Goal: Transaction & Acquisition: Purchase product/service

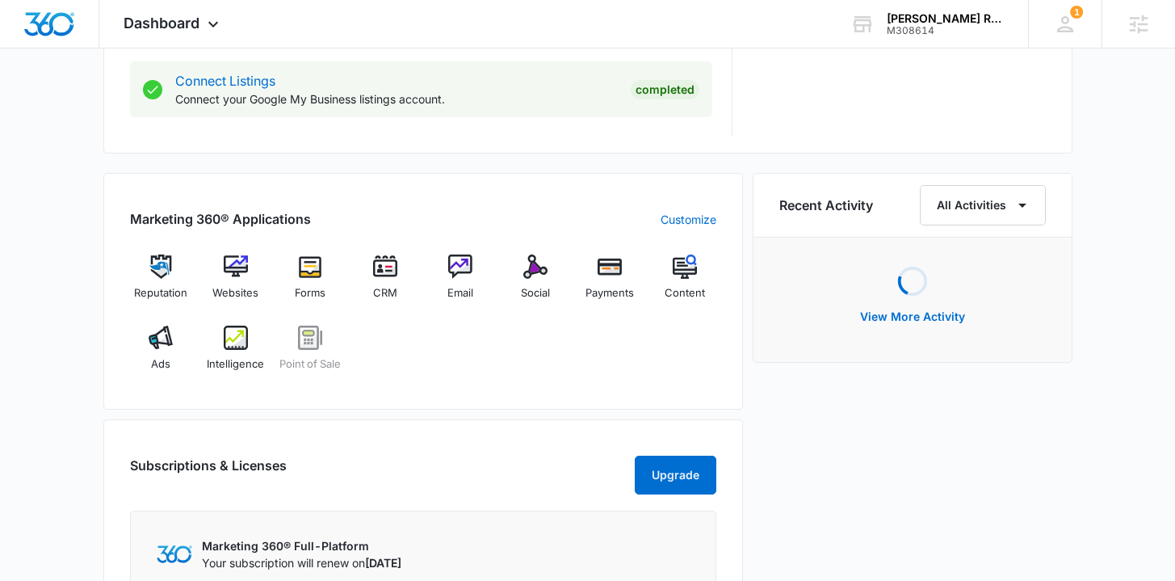
scroll to position [887, 0]
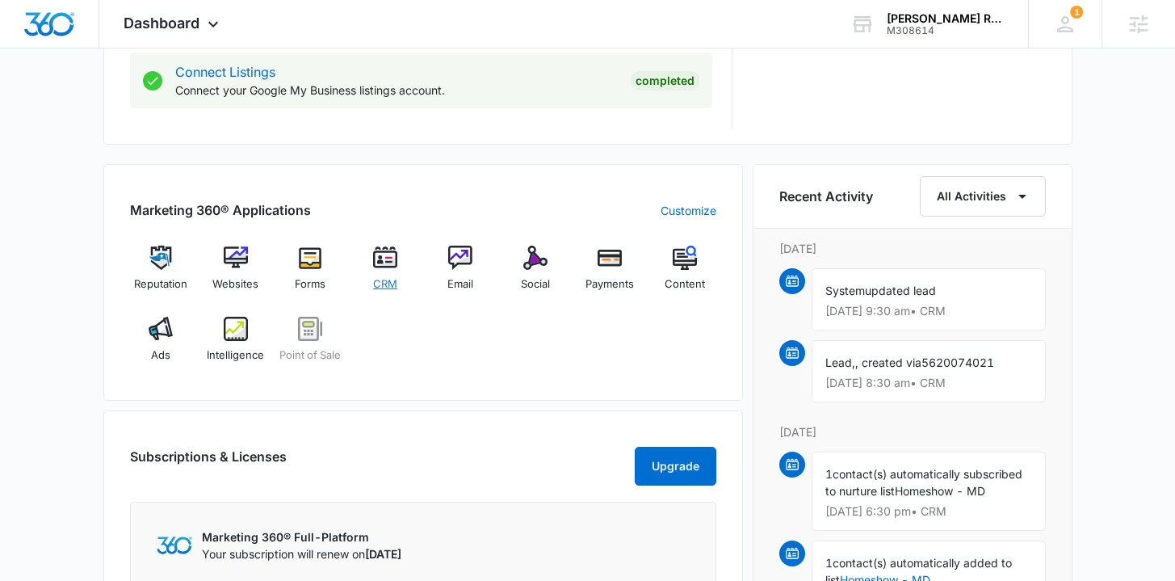
click at [377, 280] on span "CRM" at bounding box center [385, 284] width 24 height 16
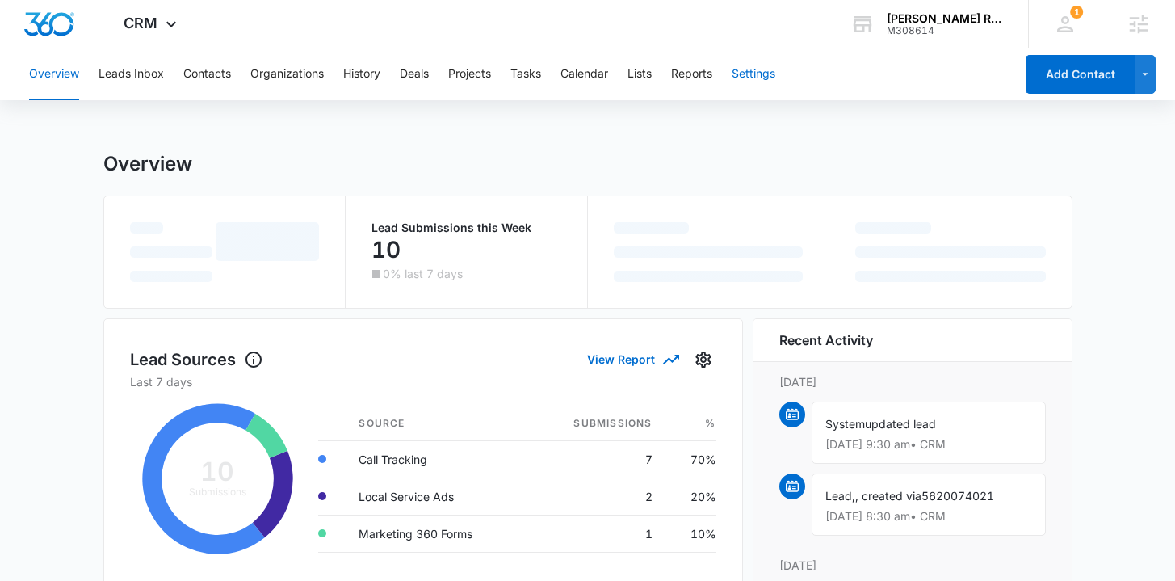
click at [772, 71] on button "Settings" at bounding box center [754, 74] width 44 height 52
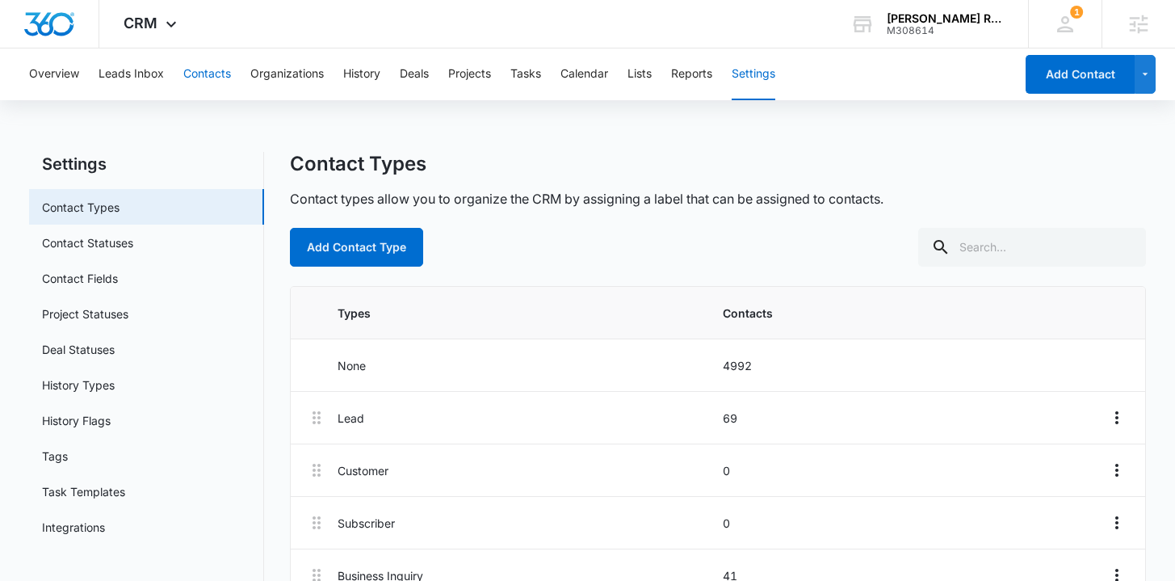
click at [201, 86] on button "Contacts" at bounding box center [207, 74] width 48 height 52
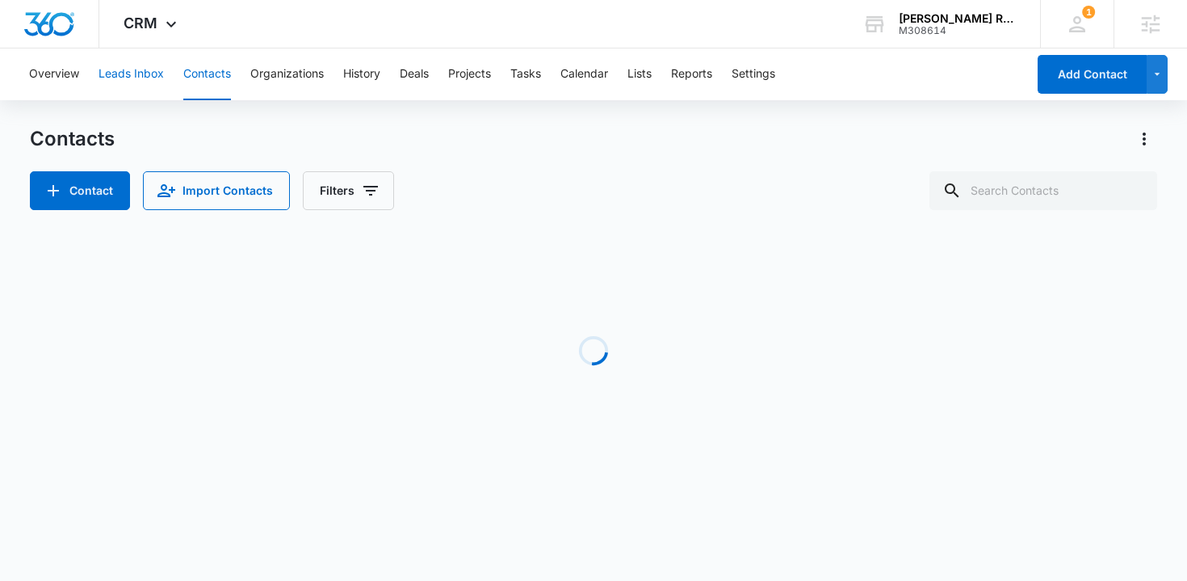
click at [139, 79] on button "Leads Inbox" at bounding box center [131, 74] width 65 height 52
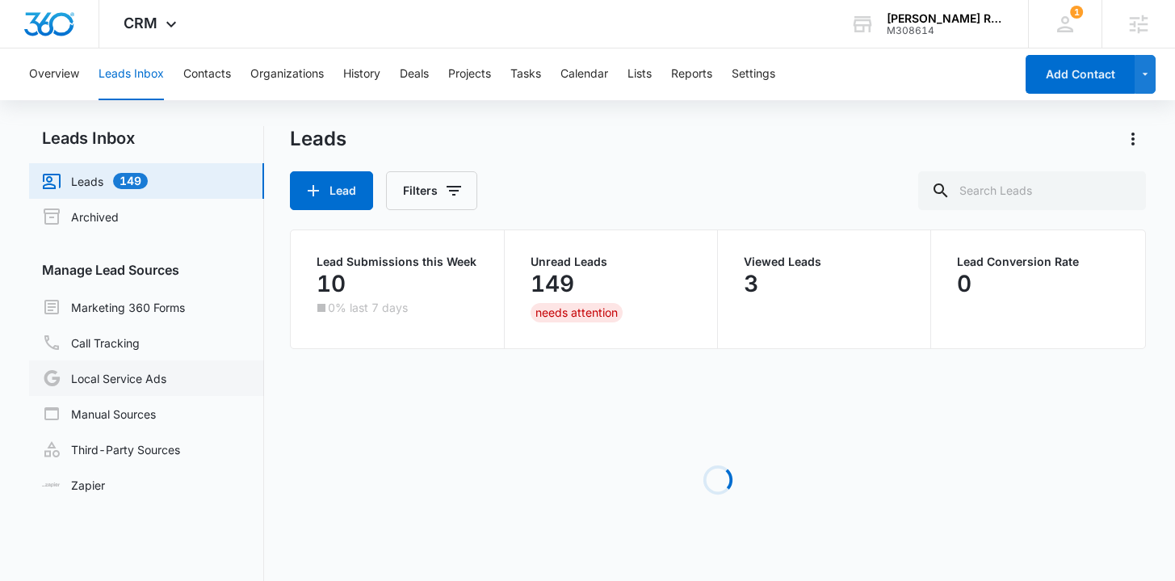
click at [155, 374] on link "Local Service Ads" at bounding box center [104, 377] width 124 height 19
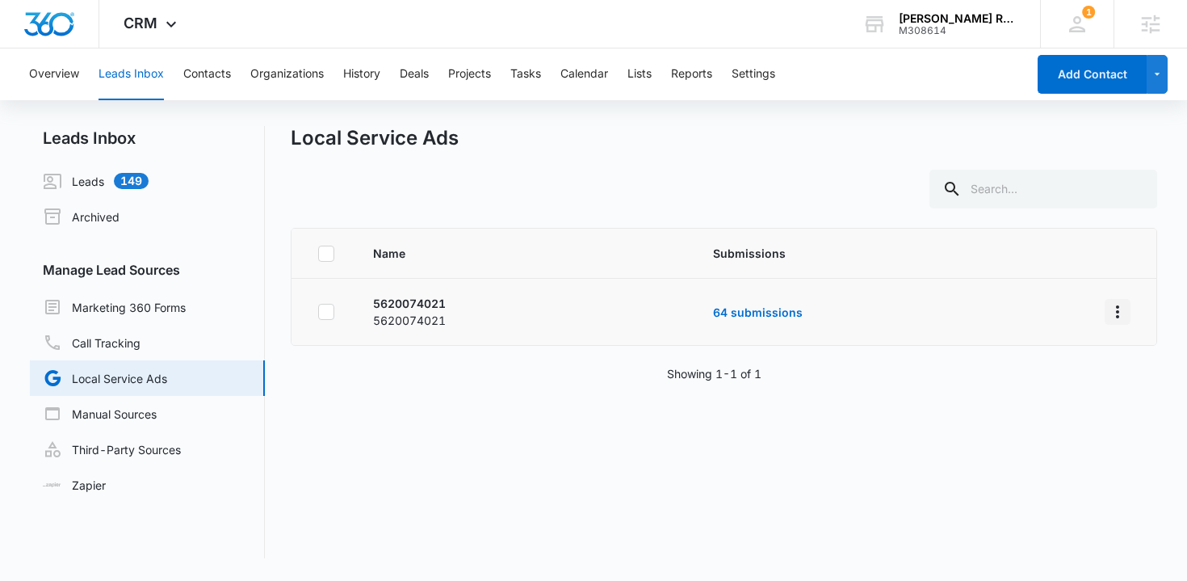
click at [1109, 318] on icon "Overflow Menu" at bounding box center [1117, 311] width 19 height 19
click at [1048, 377] on div "Submission Rules" at bounding box center [1033, 380] width 91 height 11
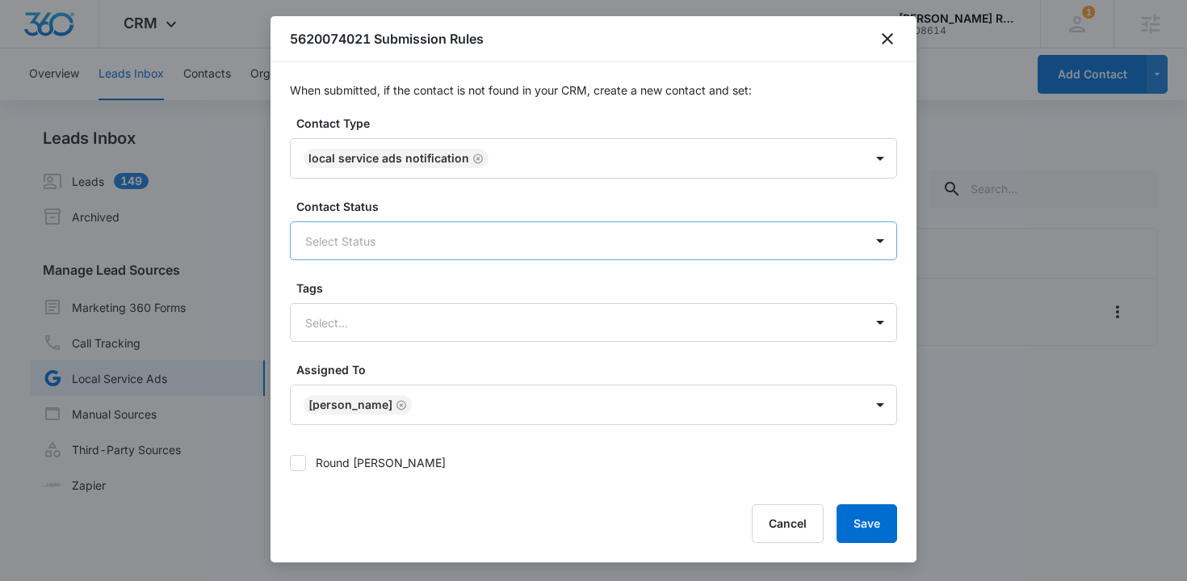
click at [429, 239] on div at bounding box center [574, 241] width 538 height 20
click at [481, 208] on label "Contact Status" at bounding box center [599, 206] width 607 height 17
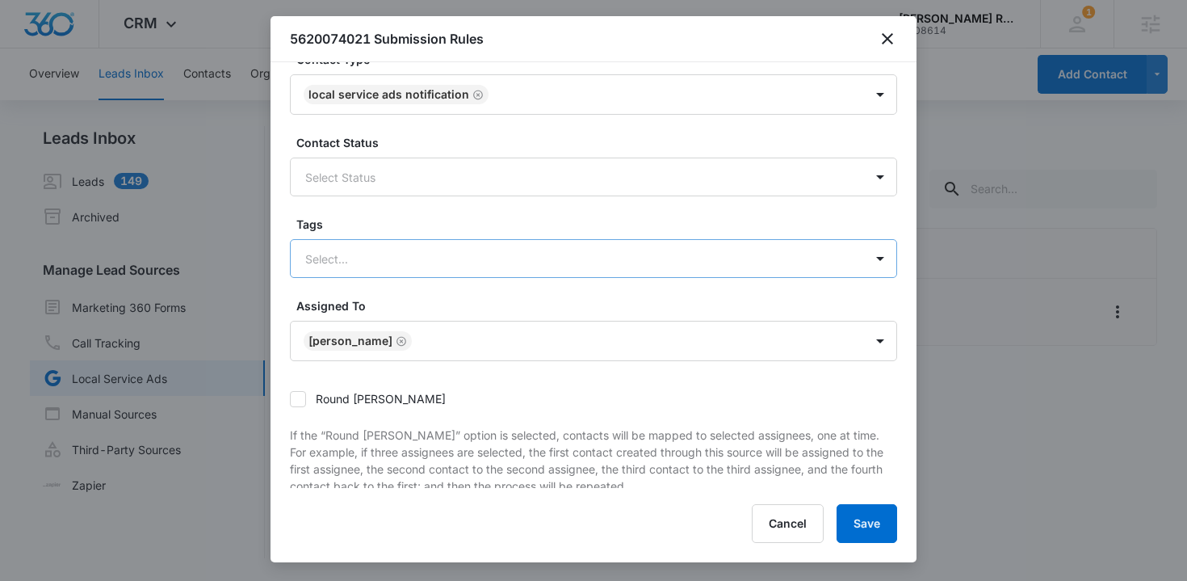
scroll to position [66, 0]
click at [443, 257] on div at bounding box center [574, 256] width 538 height 20
click at [450, 212] on form "Contact Type Local Service Ads Notification Contact Status Select Status Tags S…" at bounding box center [593, 332] width 607 height 569
click at [891, 42] on icon "close" at bounding box center [887, 38] width 11 height 11
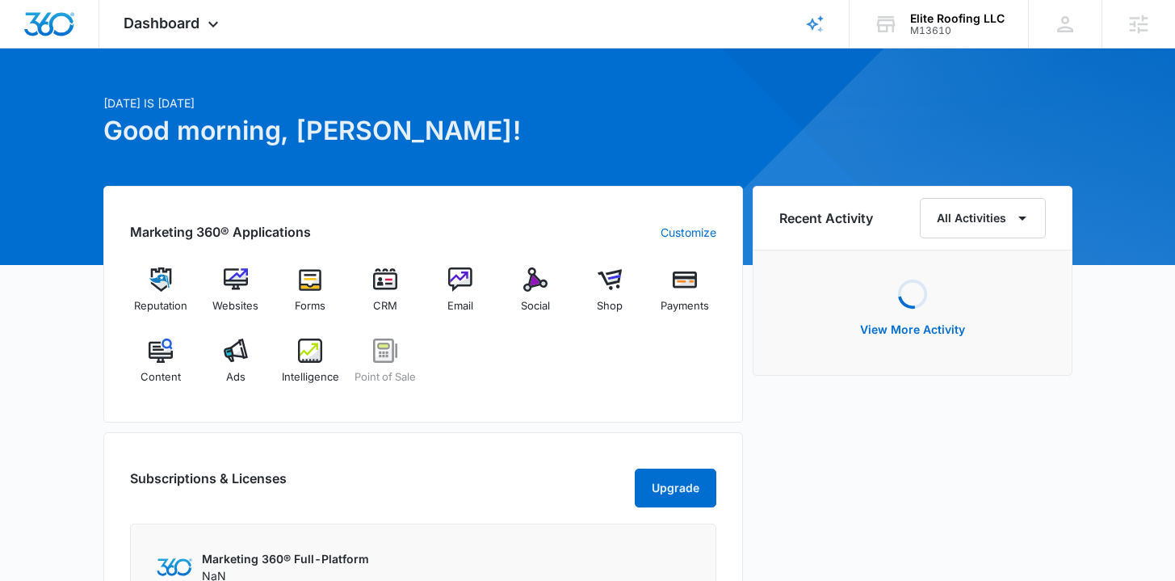
scroll to position [172, 0]
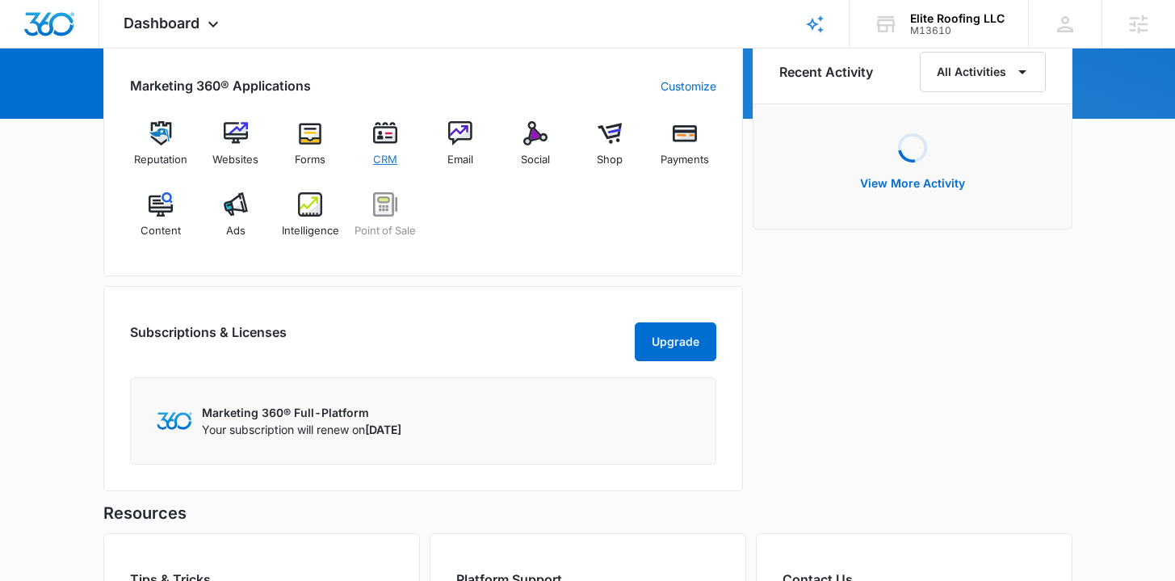
click at [381, 158] on span "CRM" at bounding box center [385, 160] width 24 height 16
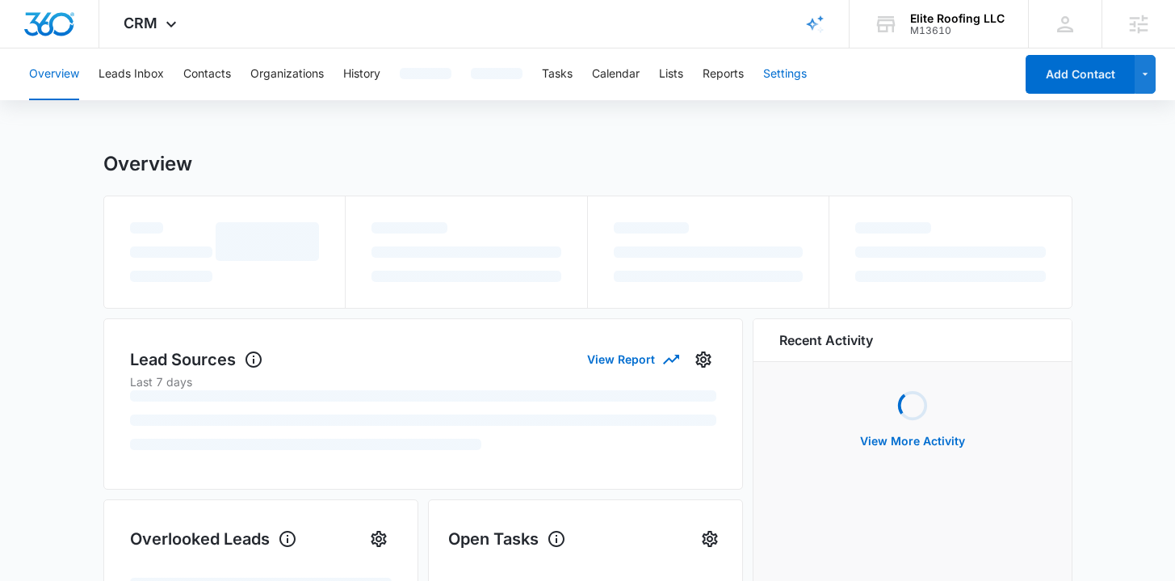
click at [774, 84] on button "Settings" at bounding box center [785, 74] width 44 height 52
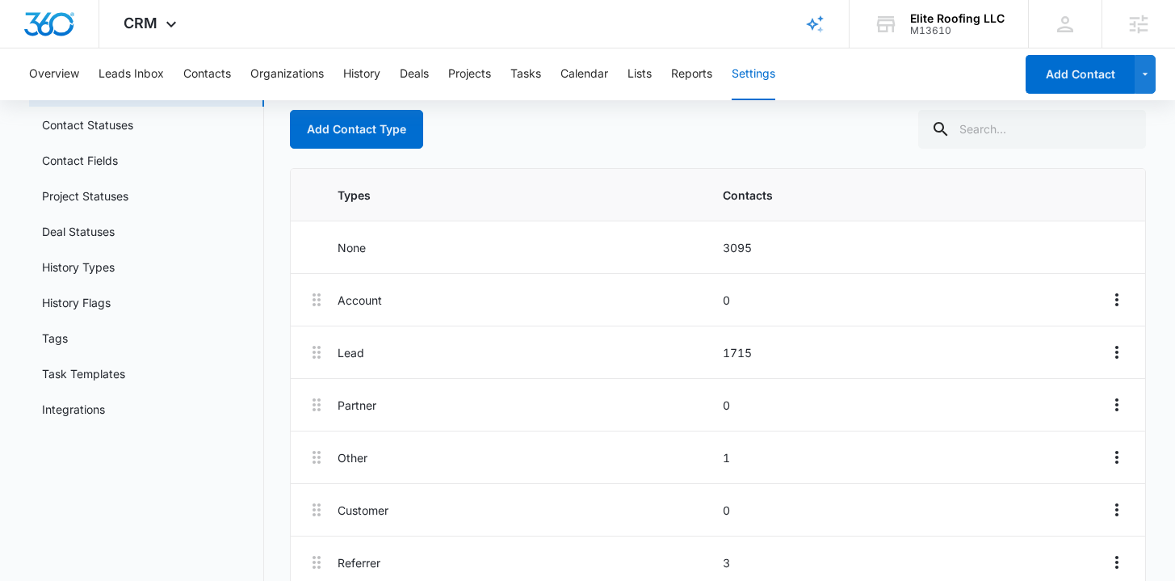
scroll to position [40, 0]
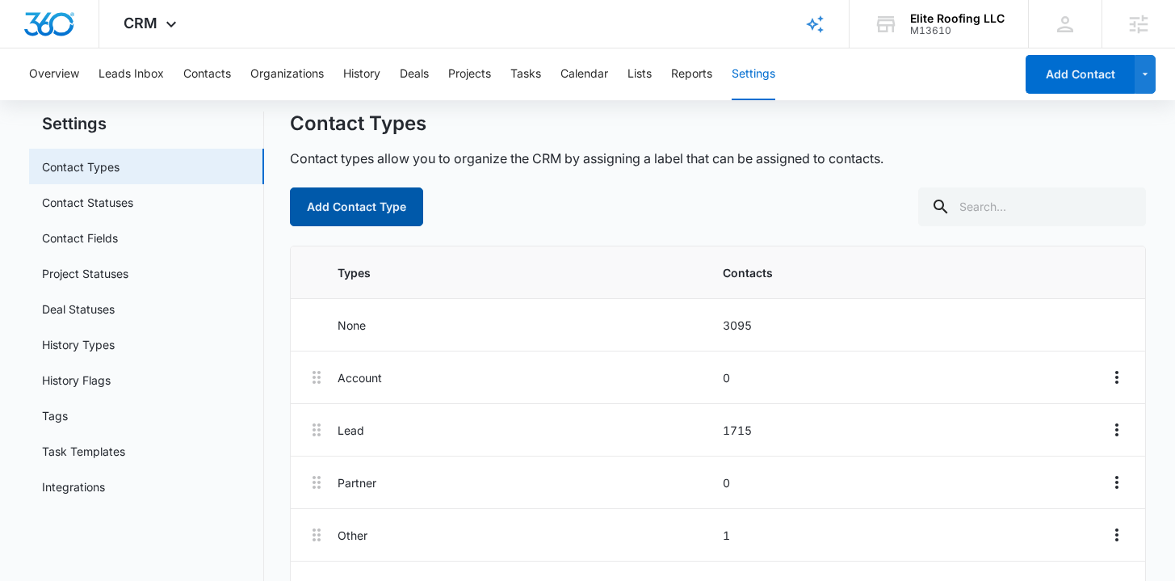
click at [395, 209] on button "Add Contact Type" at bounding box center [356, 206] width 133 height 39
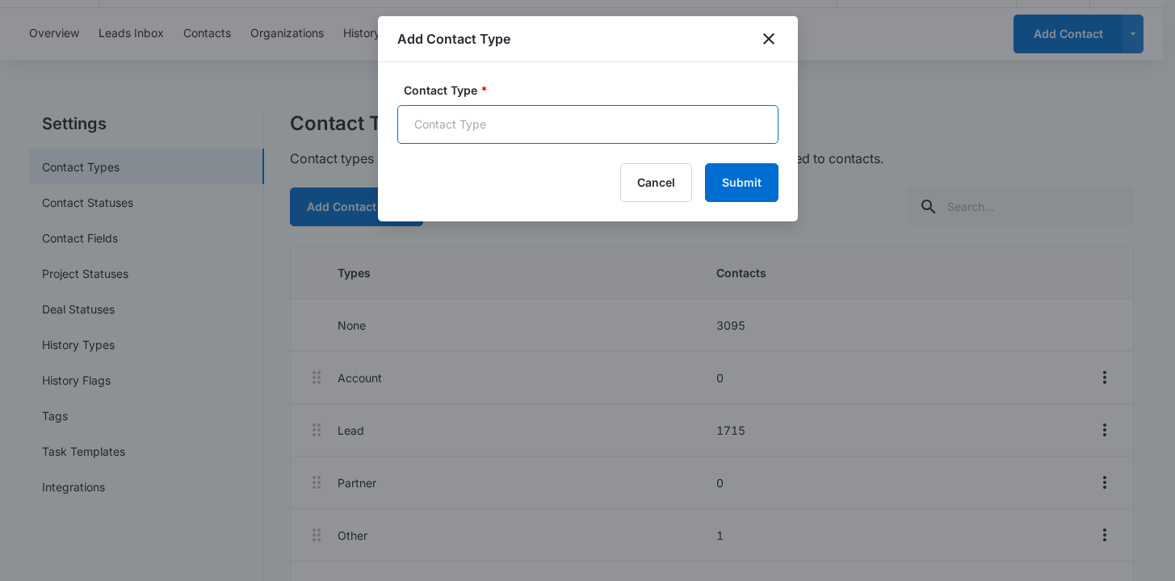
click at [486, 122] on input "Contact Type *" at bounding box center [587, 124] width 381 height 39
type input "Local Services Ads Notificaiton"
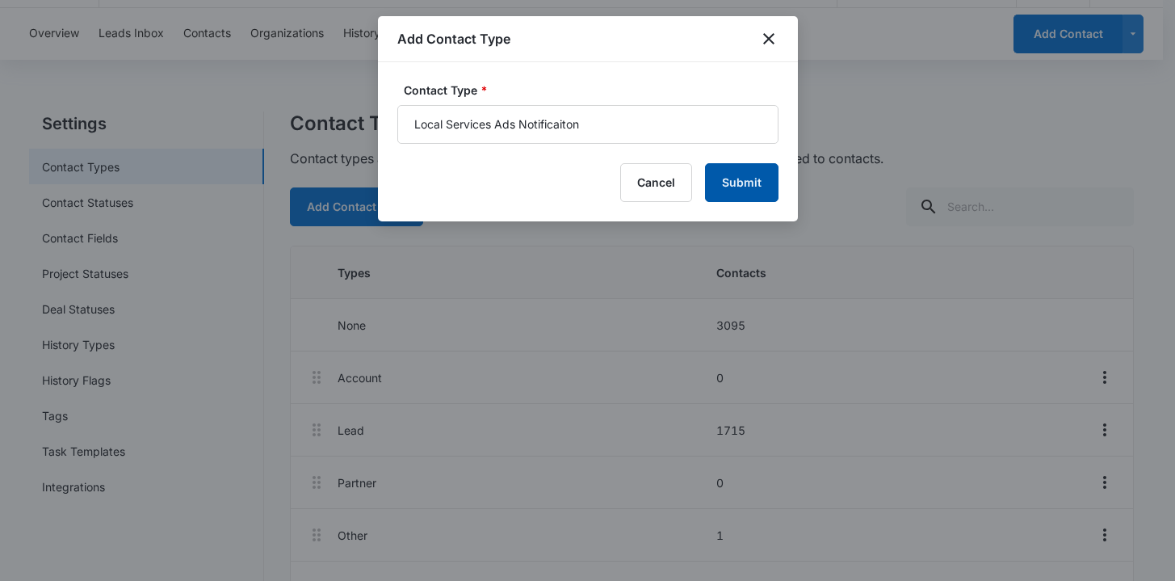
click at [730, 186] on button "Submit" at bounding box center [741, 182] width 73 height 39
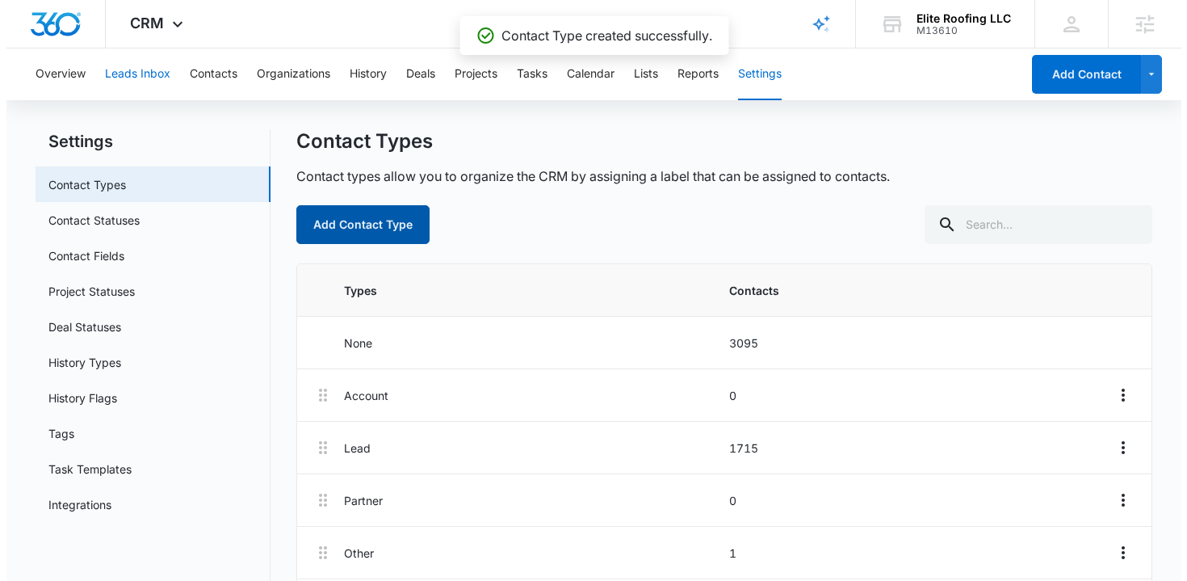
scroll to position [0, 0]
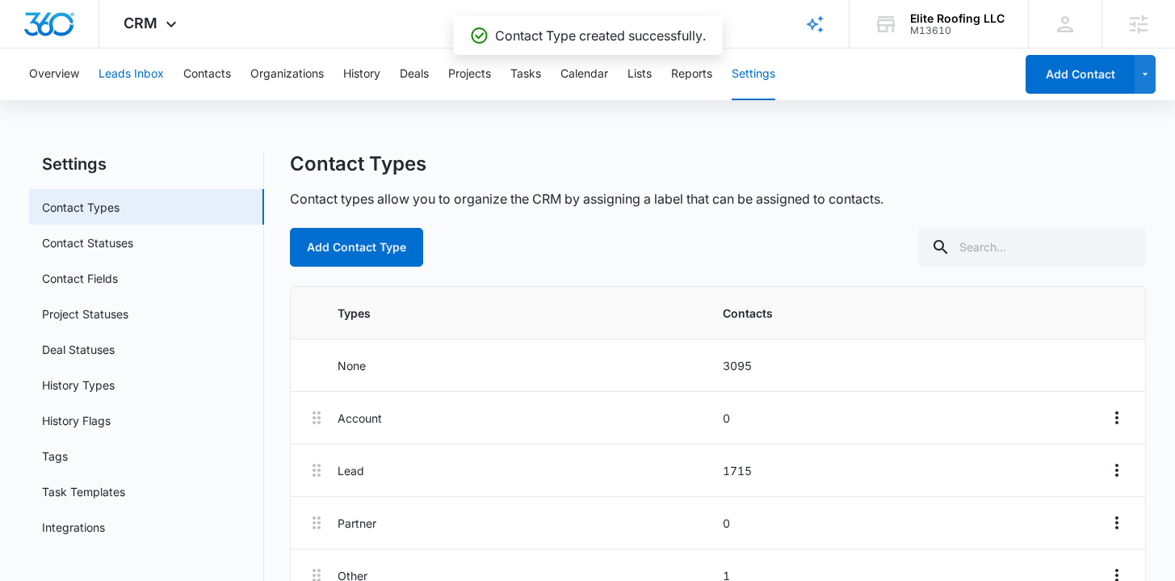
click at [146, 88] on button "Leads Inbox" at bounding box center [131, 74] width 65 height 52
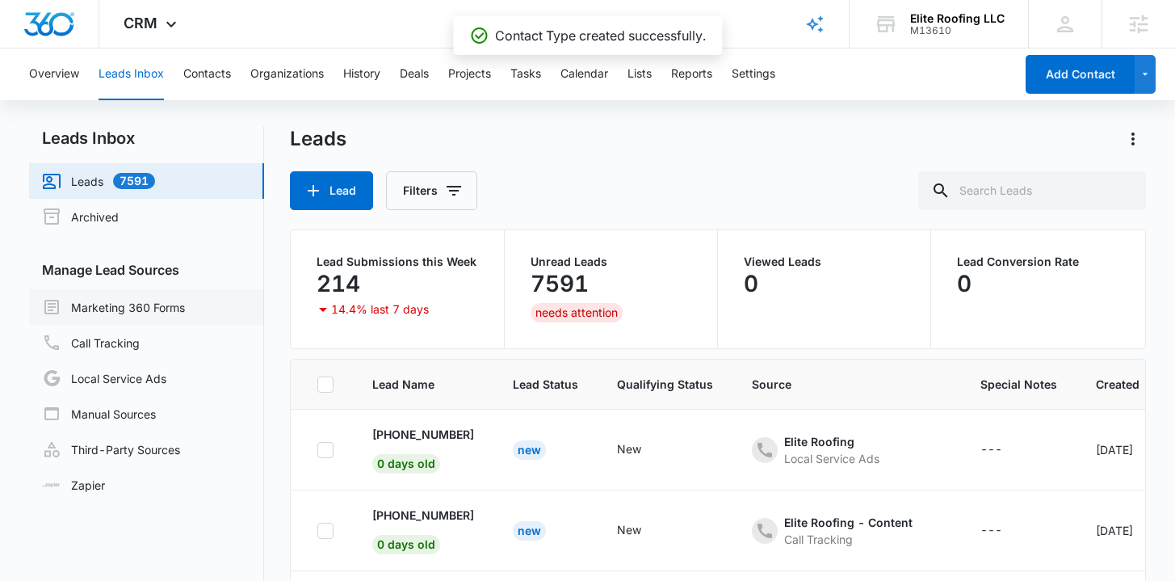
click at [181, 314] on link "Marketing 360 Forms" at bounding box center [113, 306] width 143 height 19
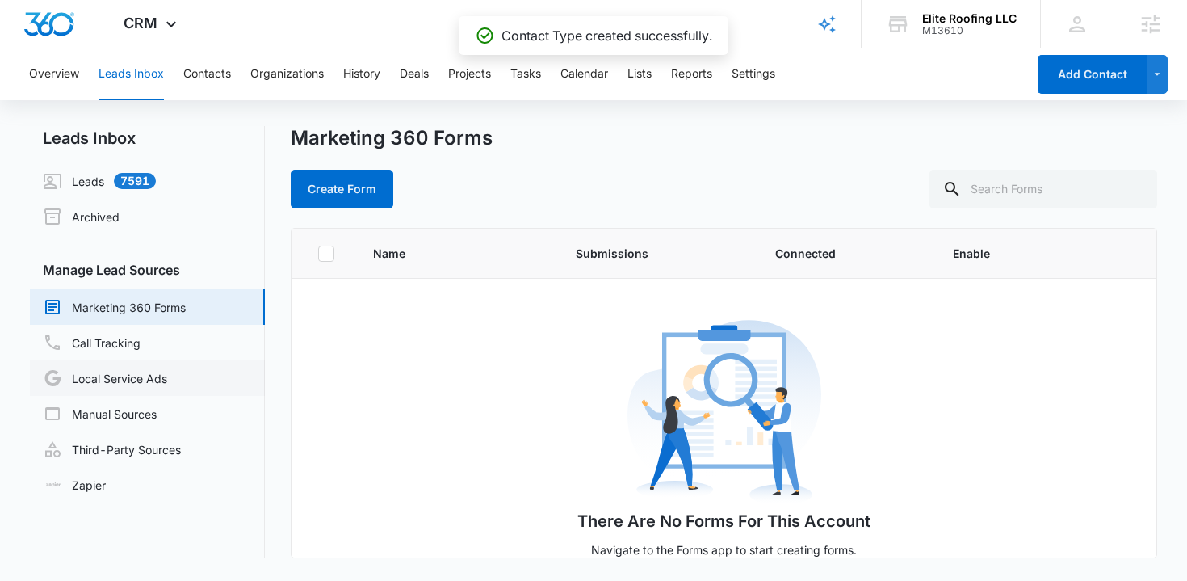
click at [160, 368] on link "Local Service Ads" at bounding box center [105, 377] width 124 height 19
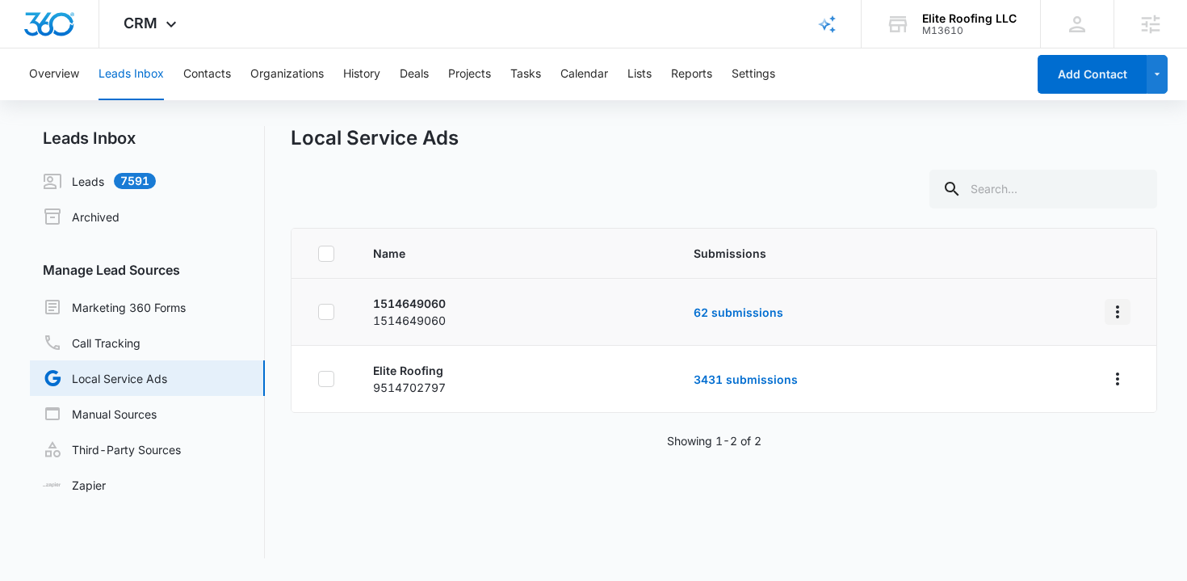
click at [1108, 308] on icon "Overflow Menu" at bounding box center [1117, 311] width 19 height 19
click at [1057, 375] on div "Submission Rules" at bounding box center [1033, 380] width 91 height 11
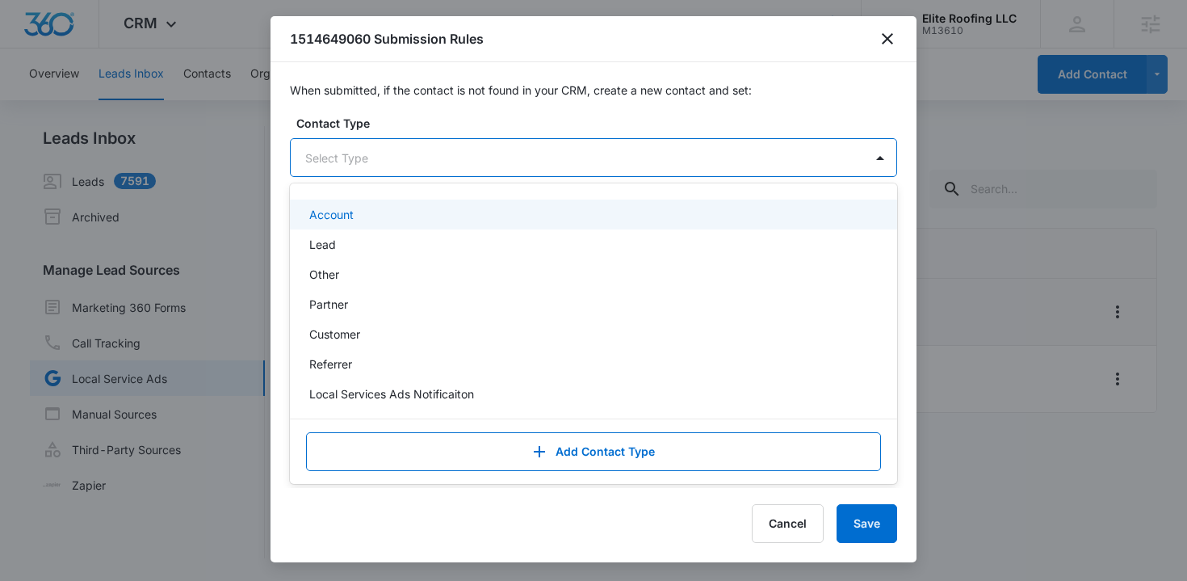
click at [453, 157] on div at bounding box center [574, 158] width 538 height 20
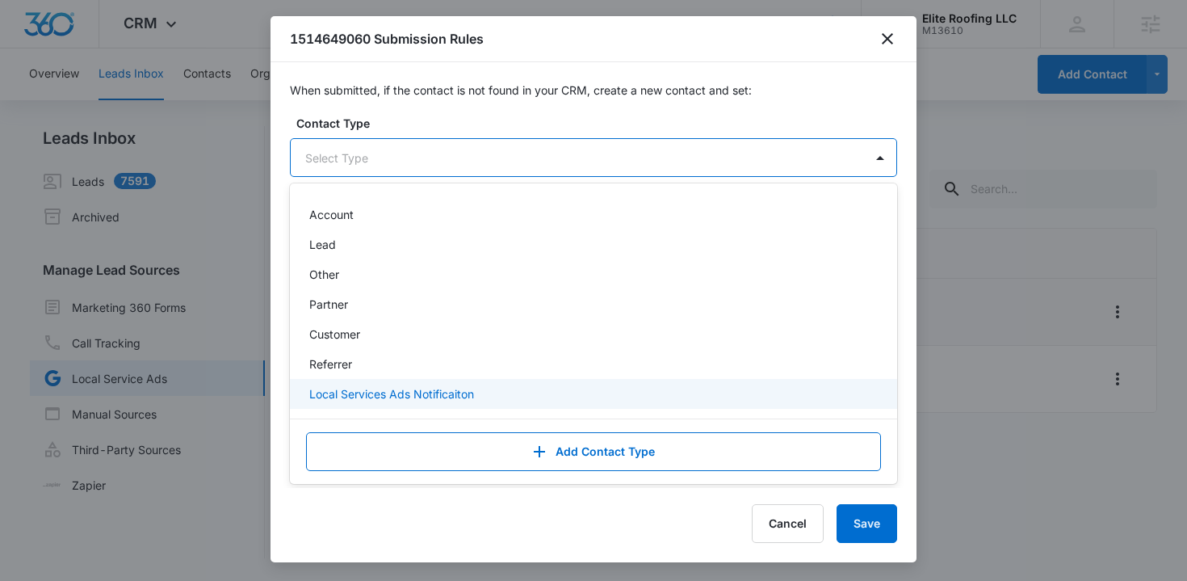
click at [461, 387] on p "Local Services Ads Notificaiton" at bounding box center [391, 393] width 165 height 17
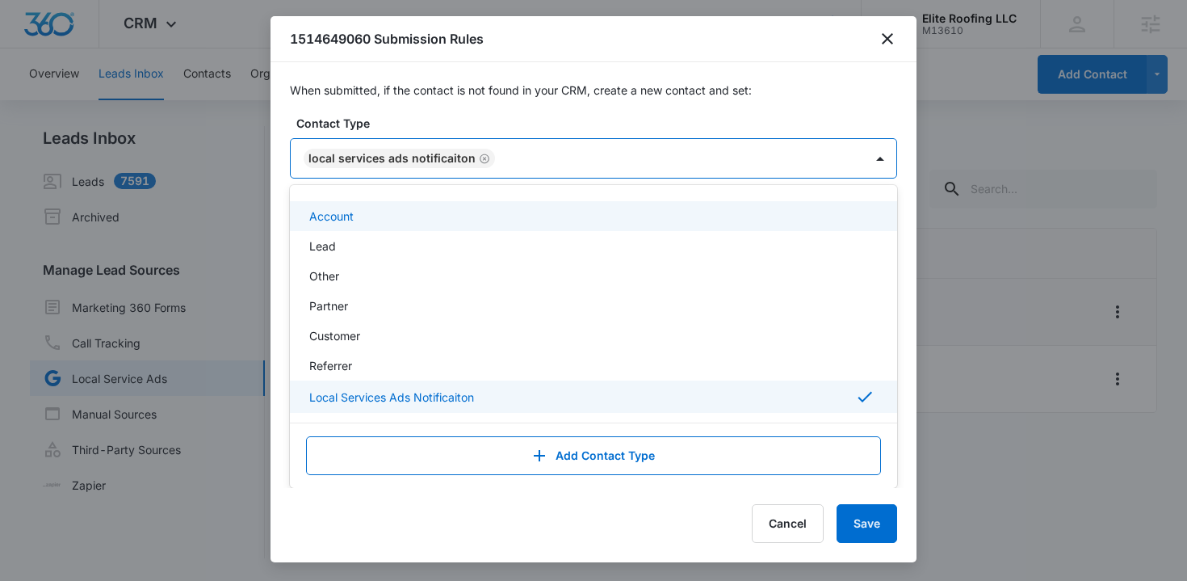
click at [464, 122] on label "Contact Type" at bounding box center [599, 123] width 607 height 17
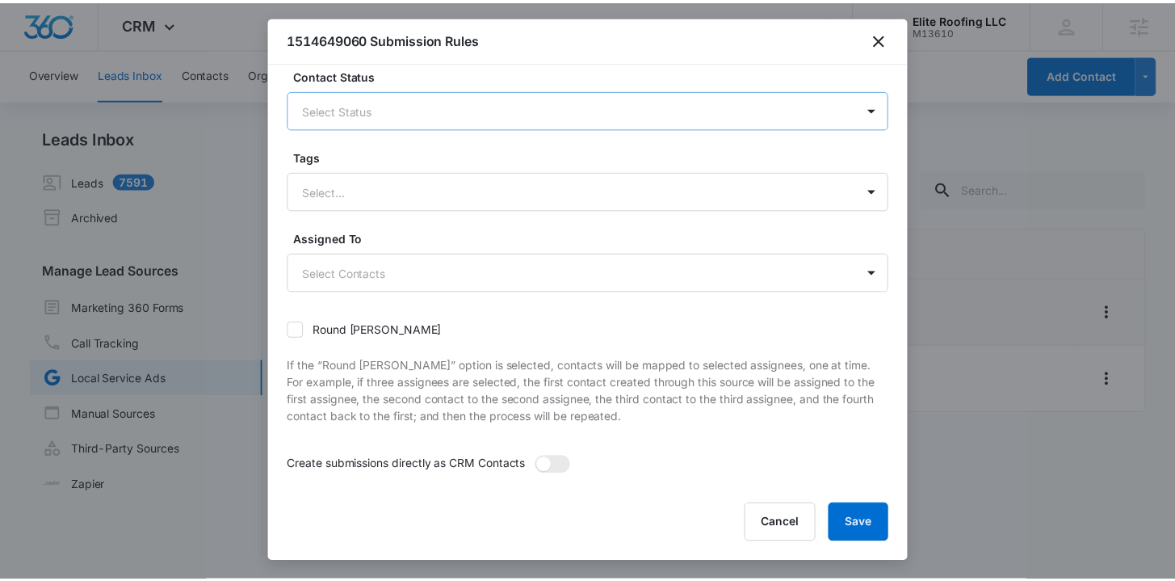
scroll to position [162, 0]
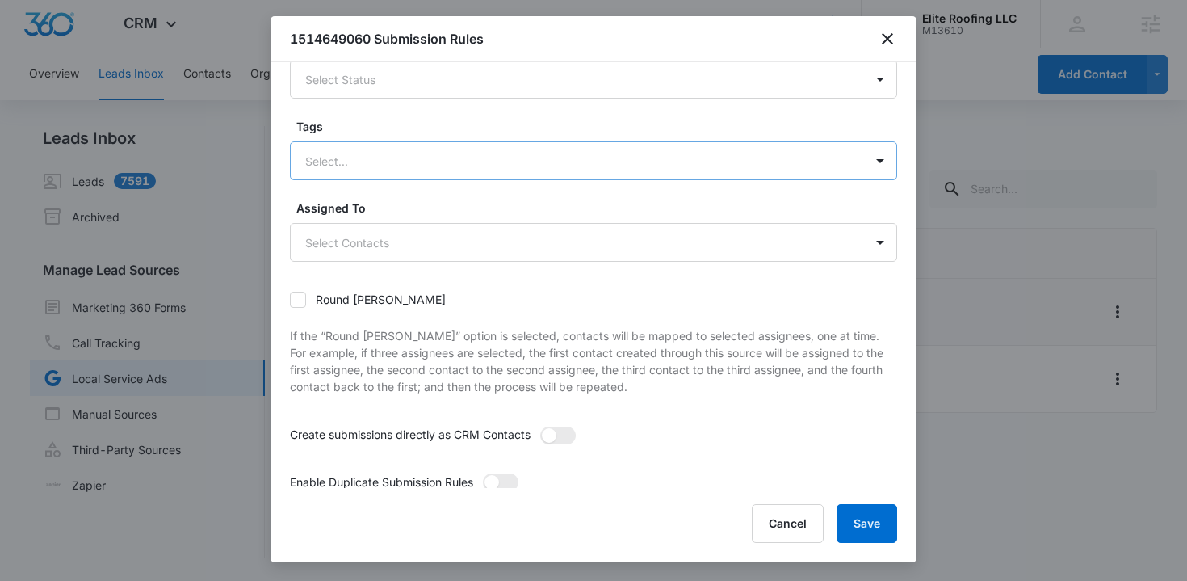
click at [434, 165] on div at bounding box center [574, 161] width 538 height 20
click at [439, 127] on label "Tags" at bounding box center [599, 126] width 607 height 17
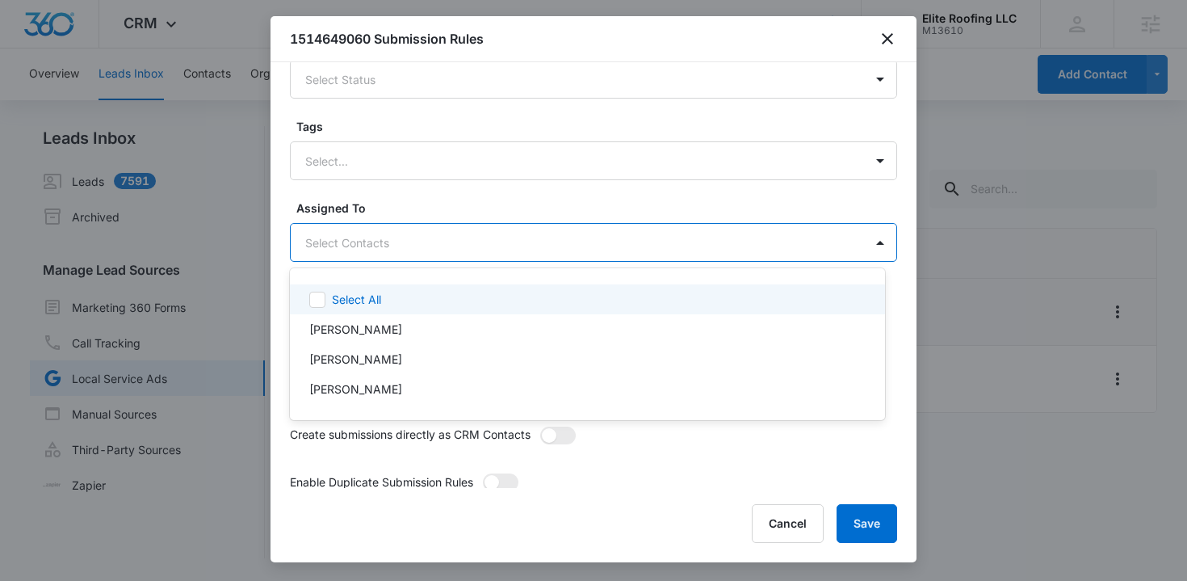
click at [419, 243] on body "CRM Apps Reputation Websites Forms CRM Email Social Shop Payments POS Content A…" at bounding box center [593, 290] width 1187 height 581
click at [413, 205] on div at bounding box center [593, 290] width 1187 height 581
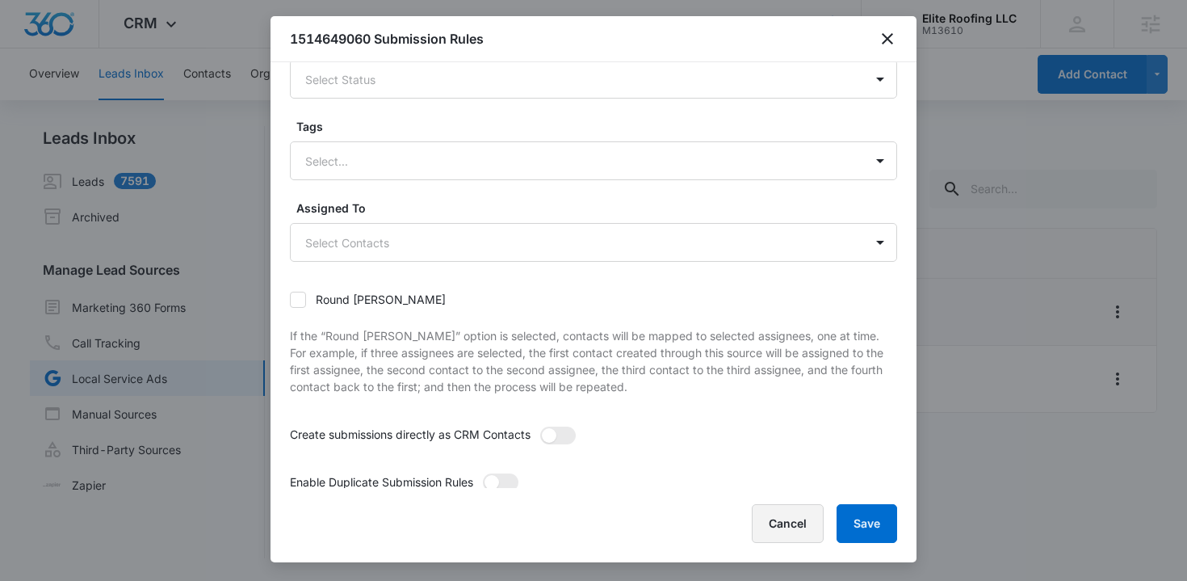
click at [789, 521] on button "Cancel" at bounding box center [788, 523] width 72 height 39
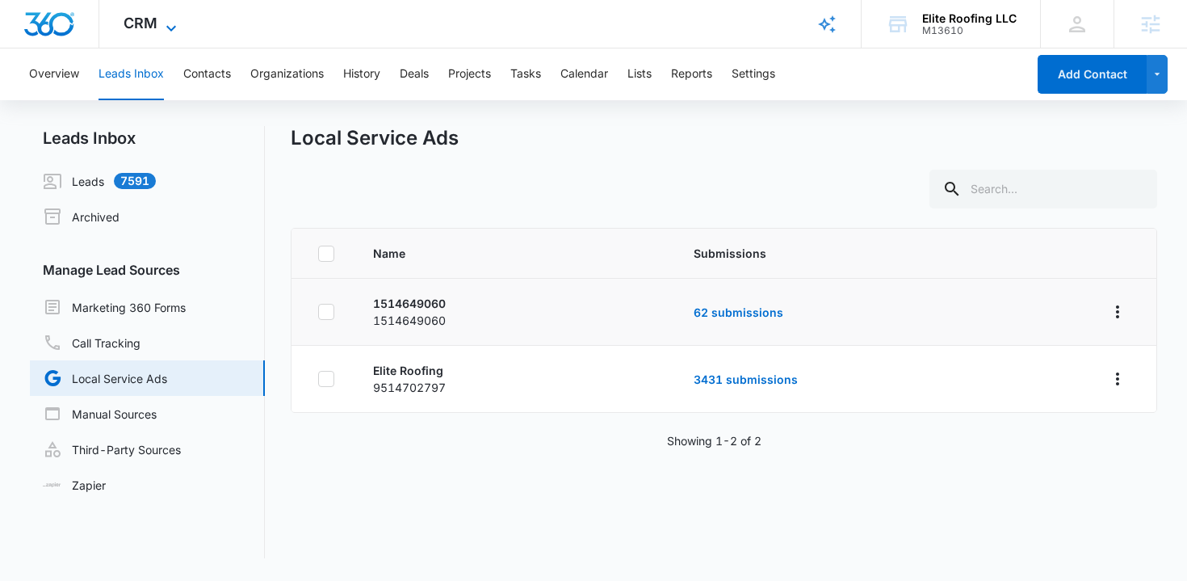
click at [149, 17] on span "CRM" at bounding box center [141, 23] width 34 height 17
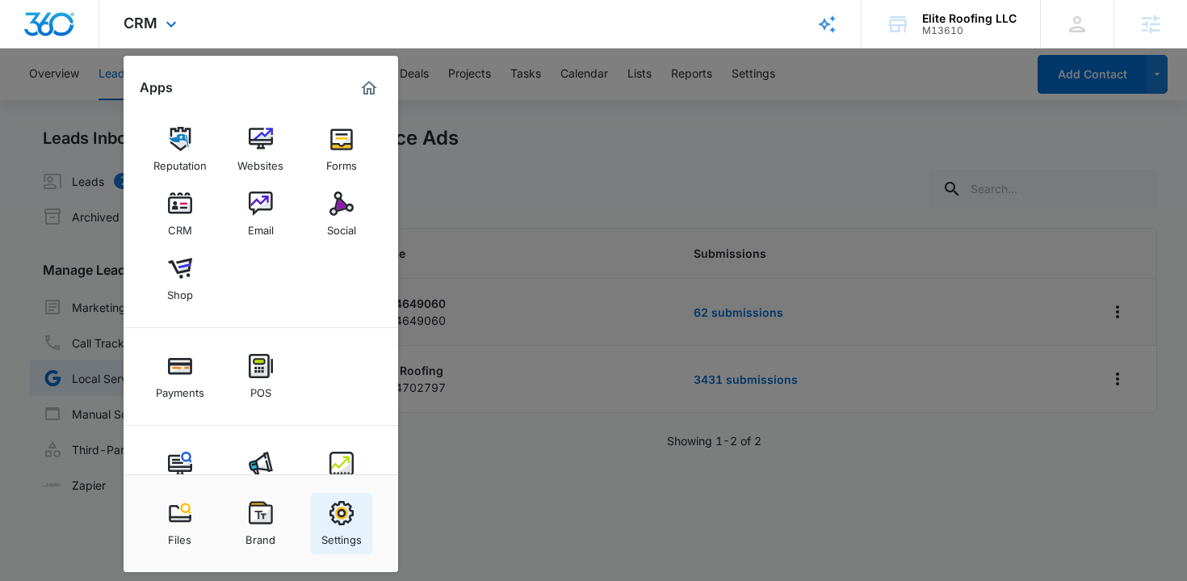
click at [353, 514] on img at bounding box center [341, 513] width 24 height 24
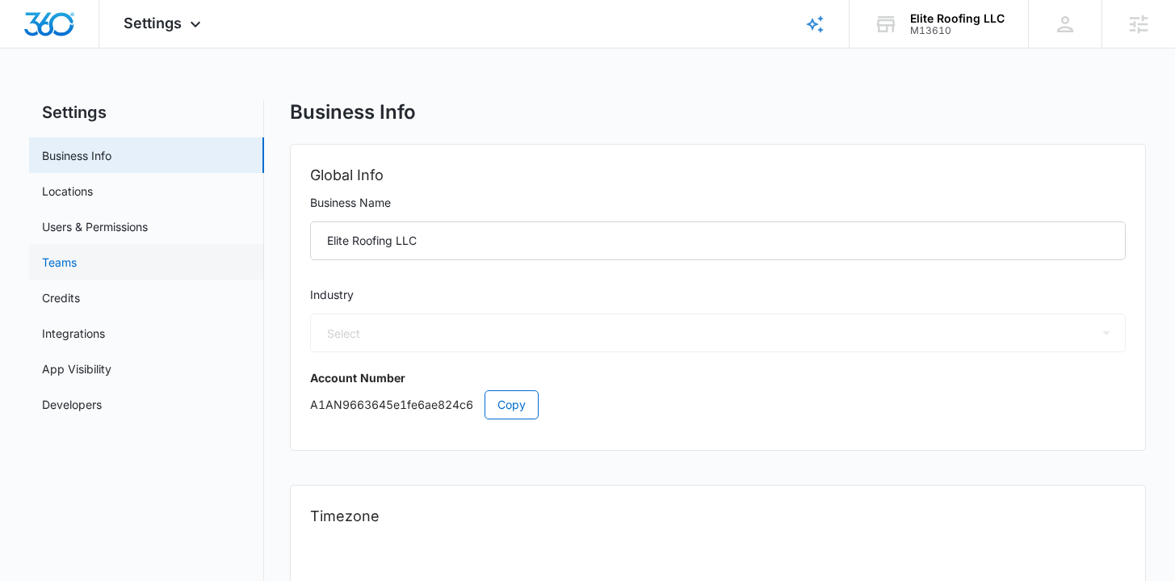
select select "33"
select select "US"
select select "America/[GEOGRAPHIC_DATA]"
click at [148, 231] on link "Users & Permissions" at bounding box center [95, 226] width 106 height 17
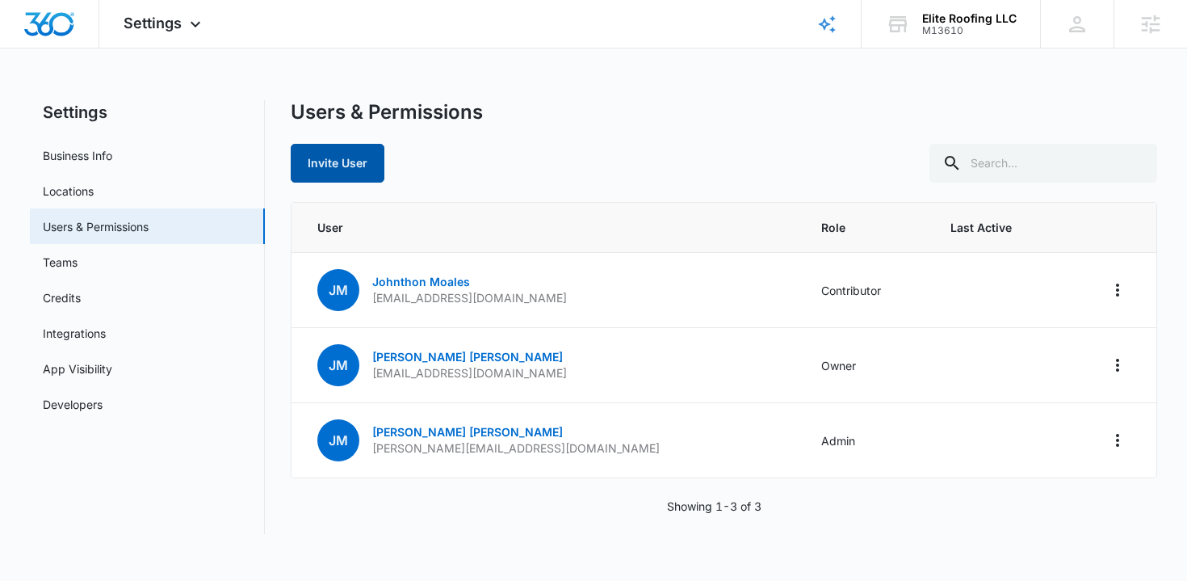
click at [345, 154] on button "Invite User" at bounding box center [338, 163] width 94 height 39
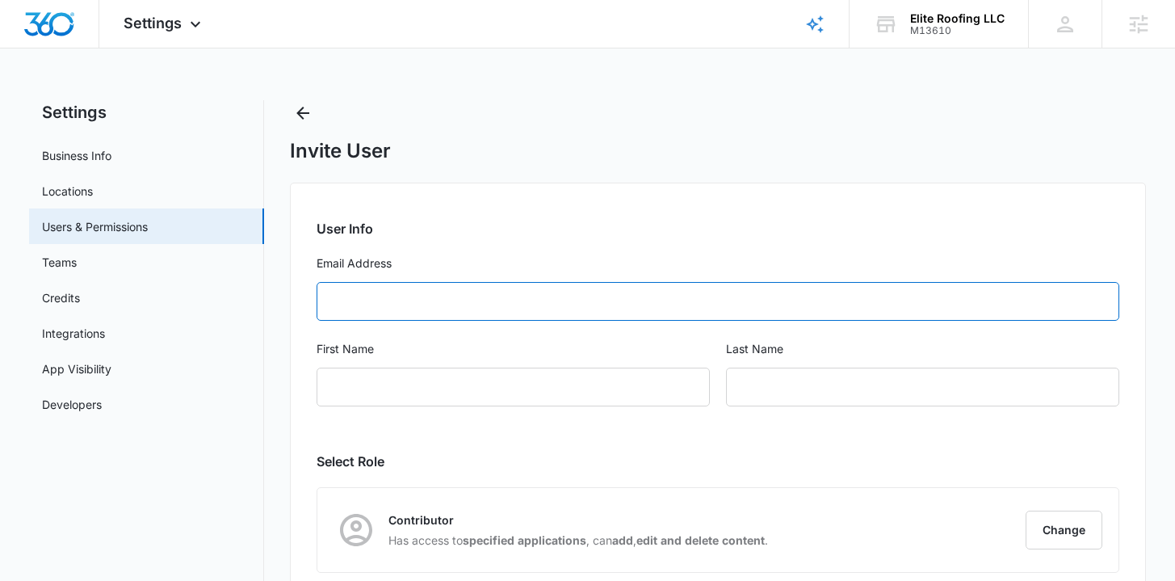
click at [465, 301] on input "Email Address" at bounding box center [718, 301] width 802 height 39
paste input "scheduling@eliteroofingwv.com"
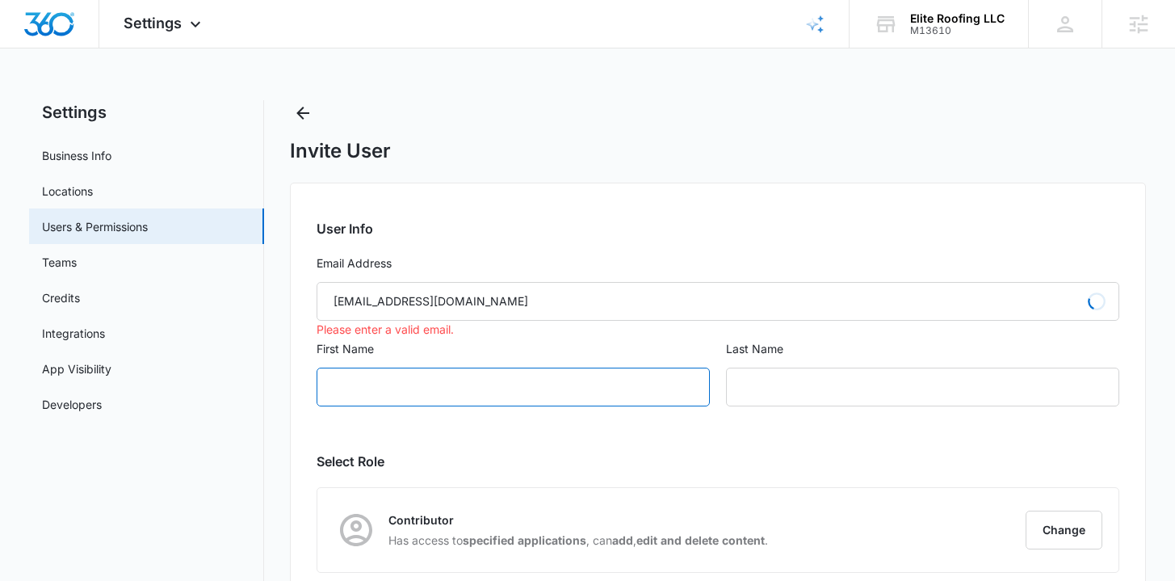
click at [463, 384] on input "First Name" at bounding box center [513, 386] width 393 height 39
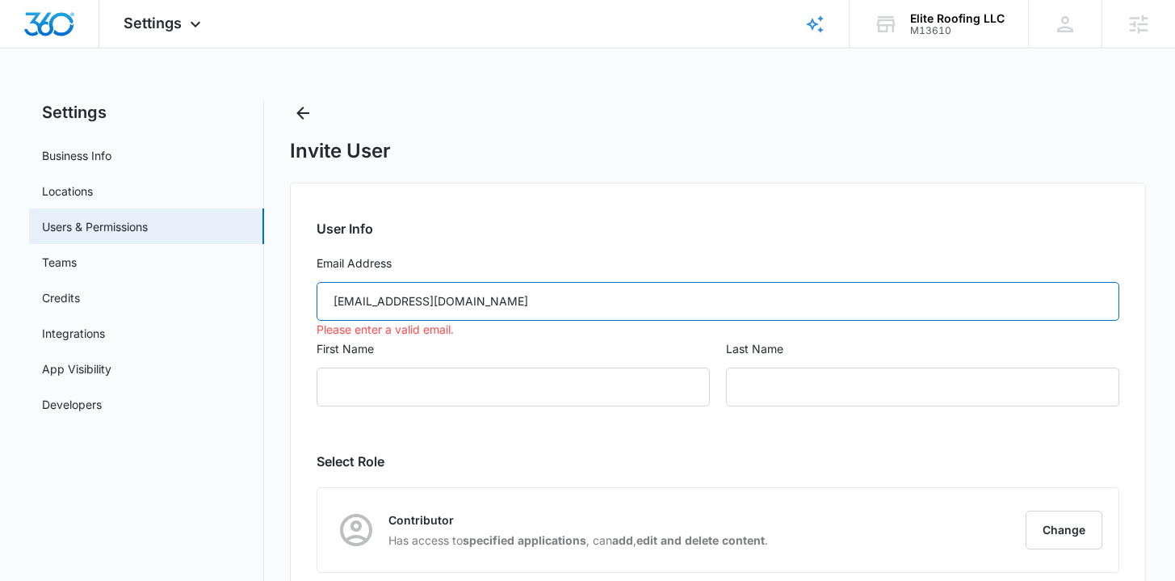
drag, startPoint x: 360, startPoint y: 301, endPoint x: 261, endPoint y: 300, distance: 99.3
click at [275, 302] on div "Settings Business Info Locations Users & Permissions Teams Credits Integrations…" at bounding box center [587, 419] width 1116 height 639
click at [547, 297] on input "scheduling@eliteroofingwv.com" at bounding box center [718, 301] width 802 height 39
type input "scheduling@eliteroofingwv.com"
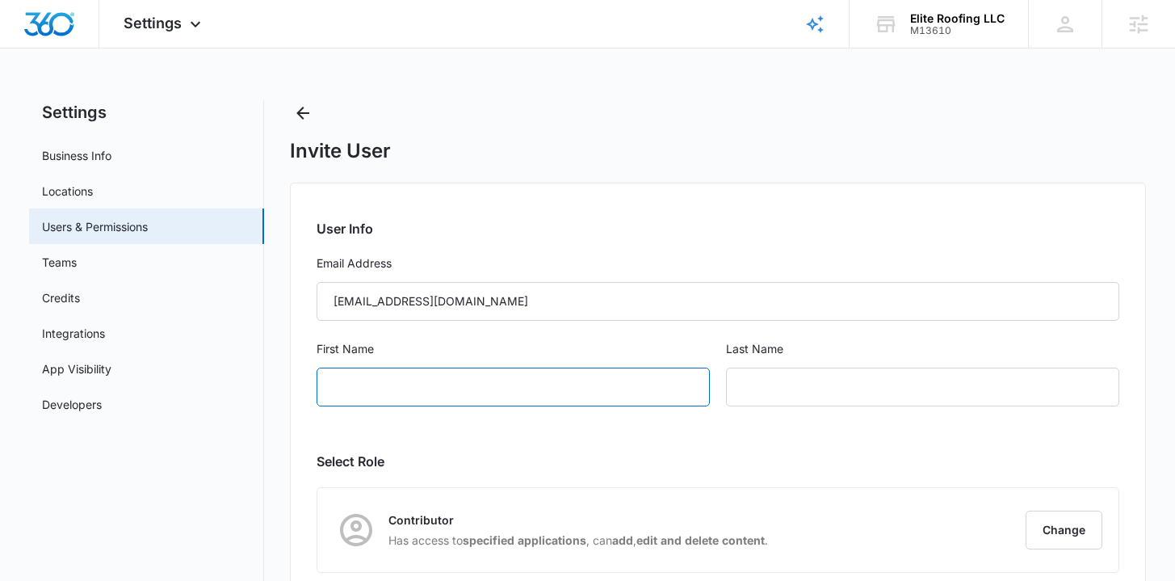
click at [482, 392] on input "First Name" at bounding box center [513, 386] width 393 height 39
type input "D"
type input "\"
type input "Scheduling"
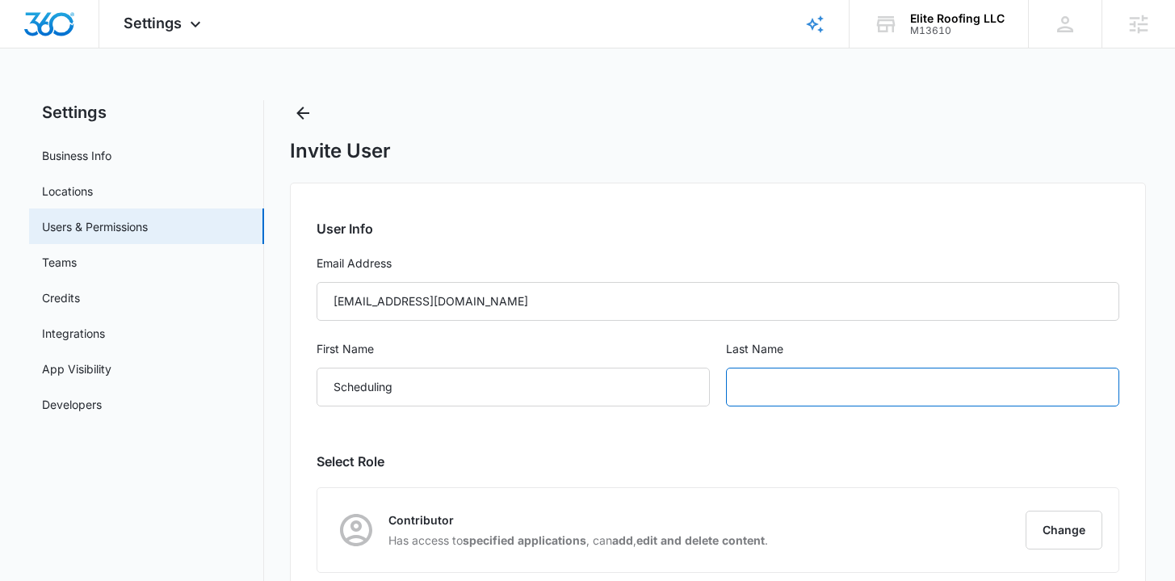
click at [792, 383] on input "text" at bounding box center [922, 386] width 393 height 39
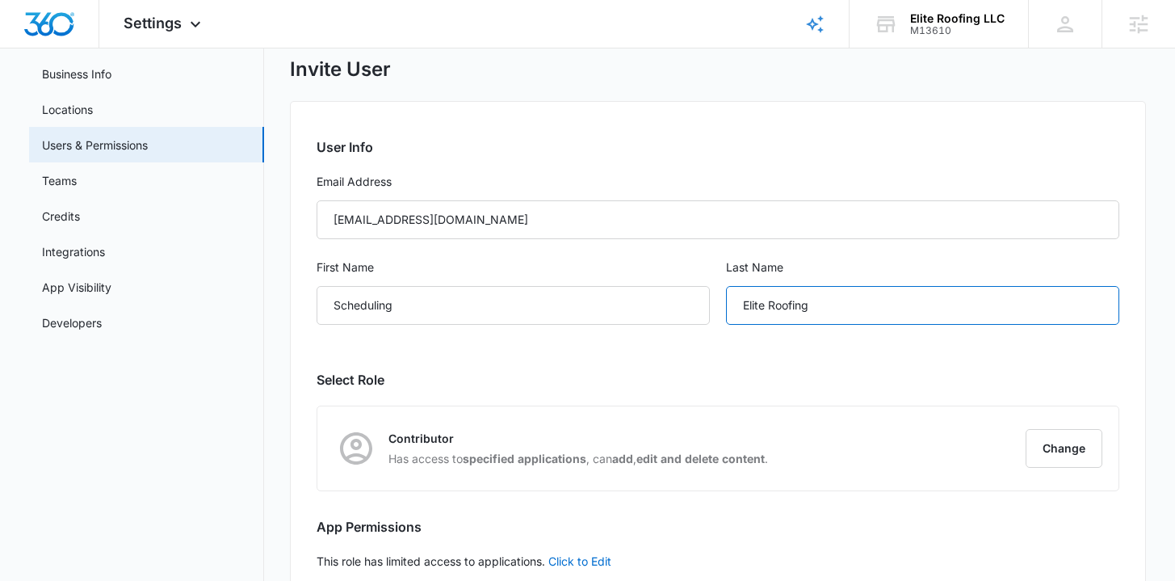
scroll to position [178, 0]
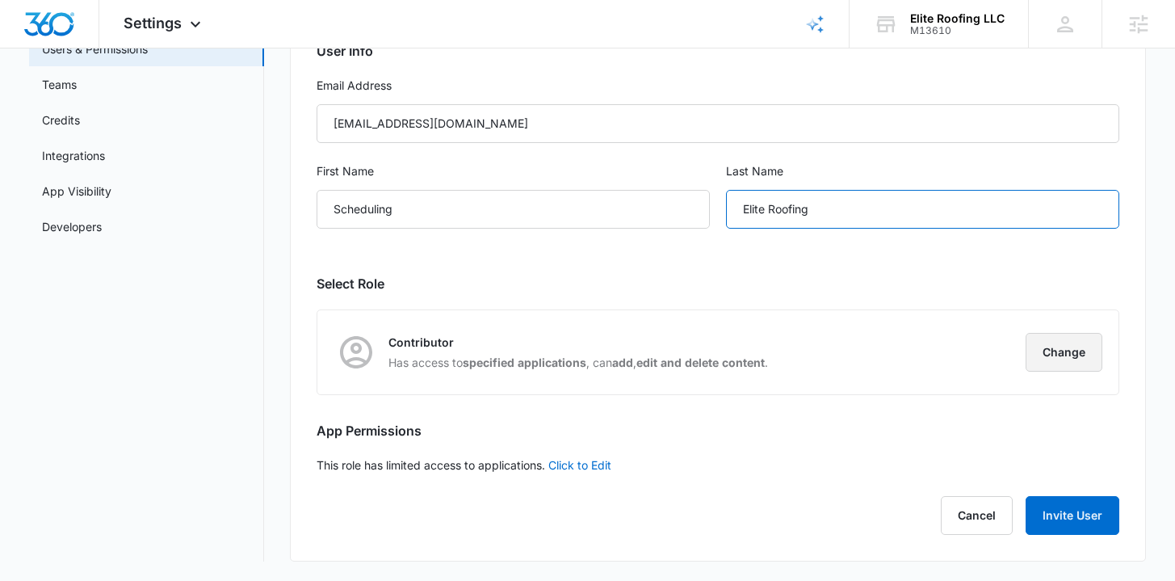
type input "Elite Roofing"
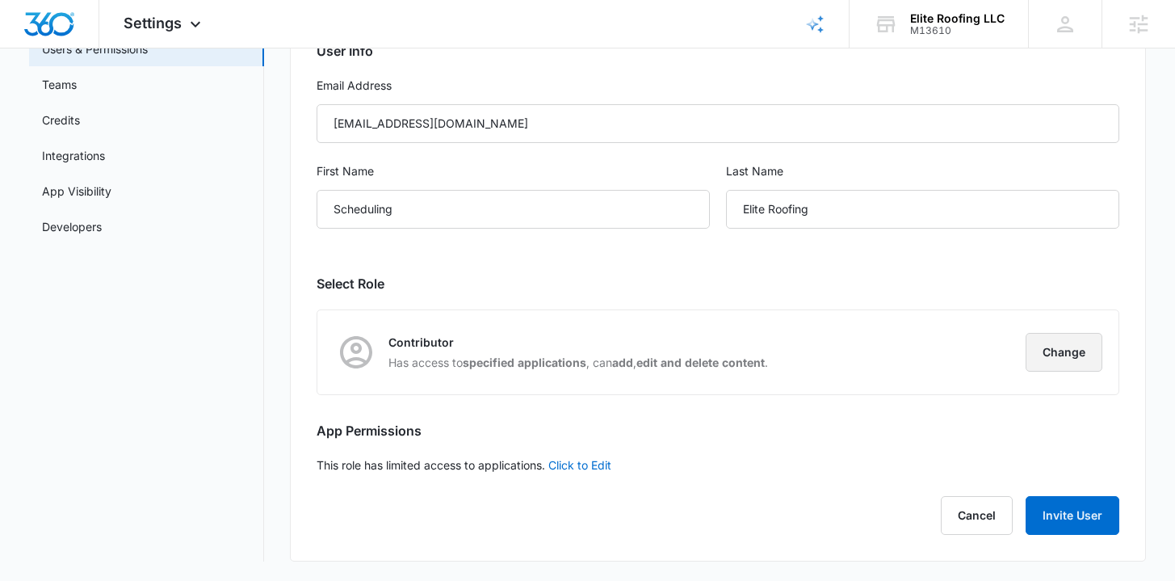
click at [1071, 358] on button "Change" at bounding box center [1064, 352] width 77 height 39
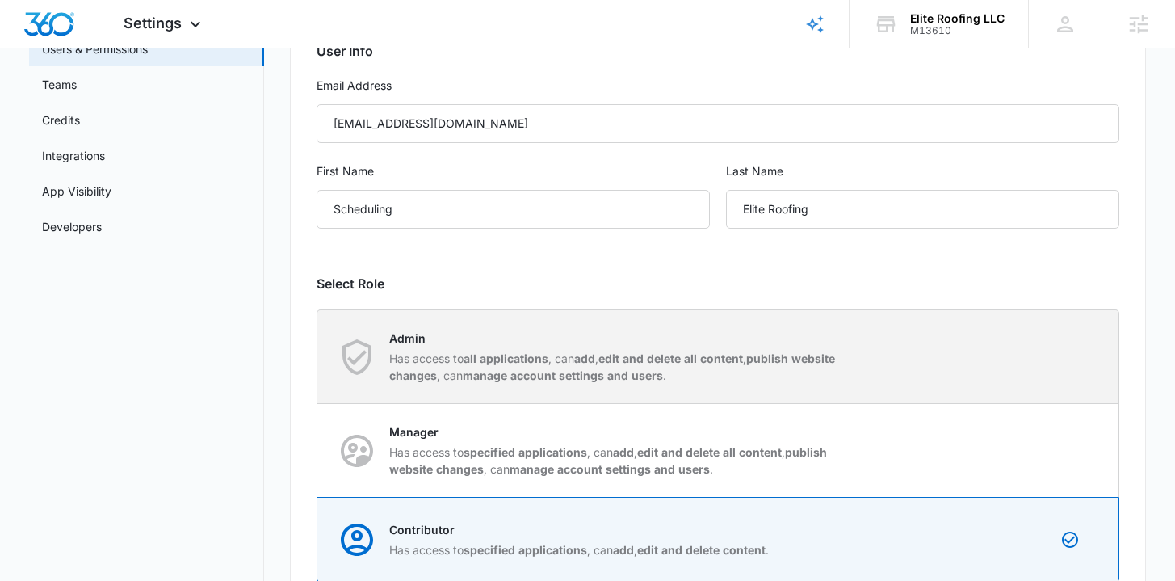
click at [723, 338] on p "Admin" at bounding box center [616, 337] width 454 height 17
click at [318, 356] on input "Admin Has access to all applications , can add , edit and delete all content , …" at bounding box center [317, 356] width 1 height 1
radio input "true"
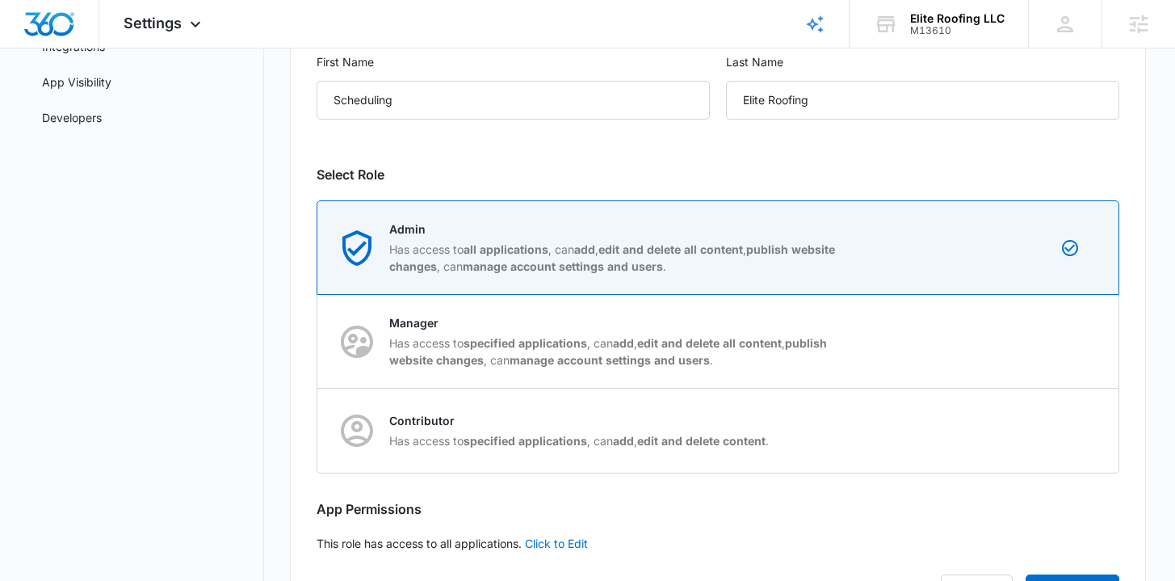
scroll to position [365, 0]
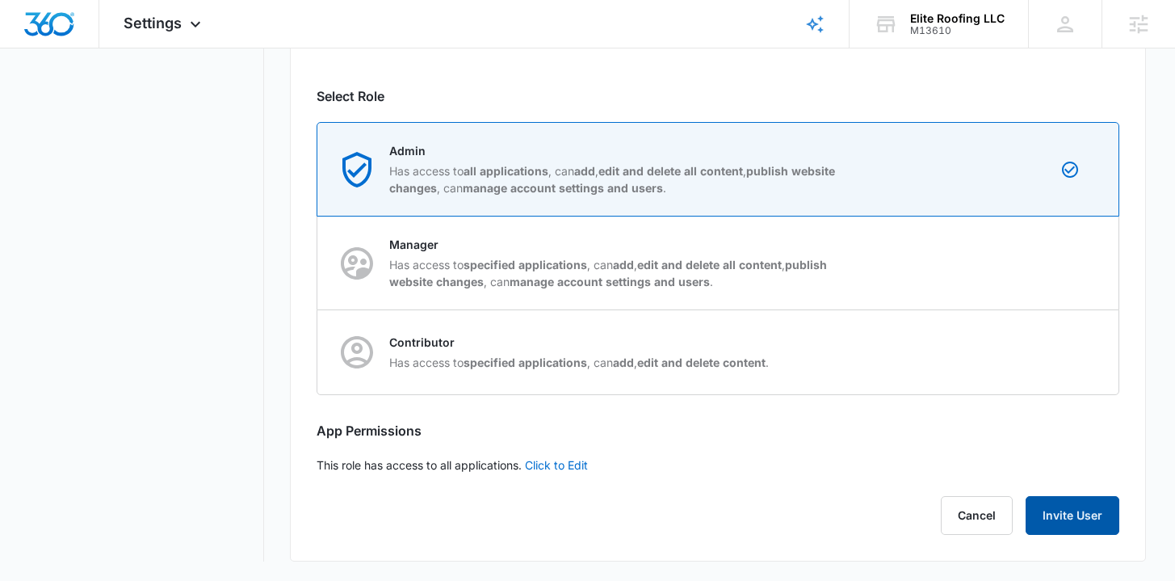
click at [1093, 529] on button "Invite User" at bounding box center [1073, 515] width 94 height 39
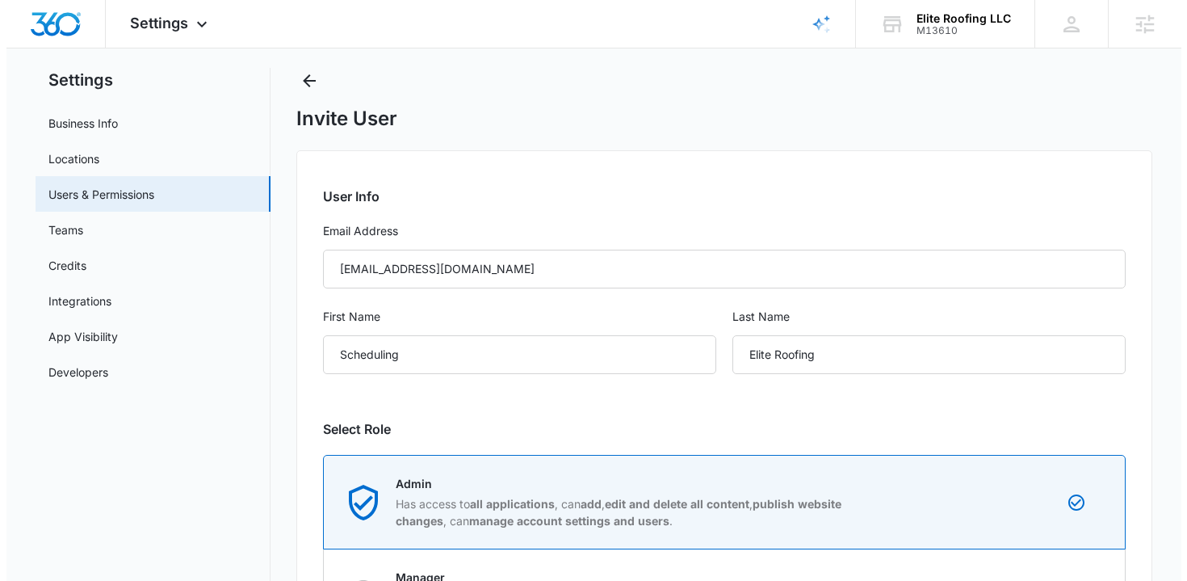
scroll to position [0, 0]
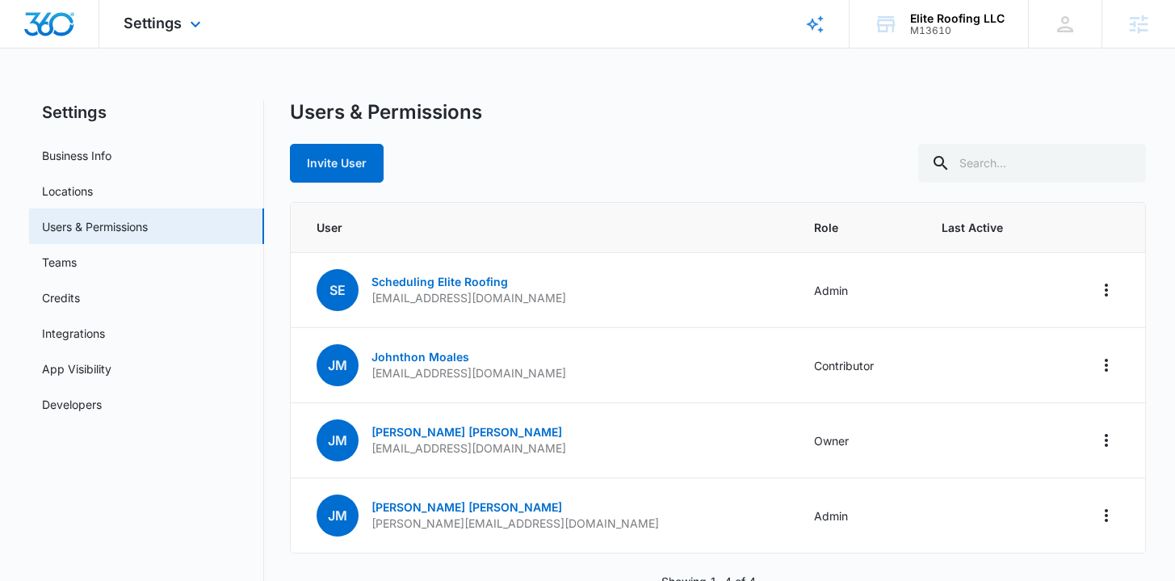
click at [58, 29] on img "Dashboard" at bounding box center [49, 24] width 52 height 24
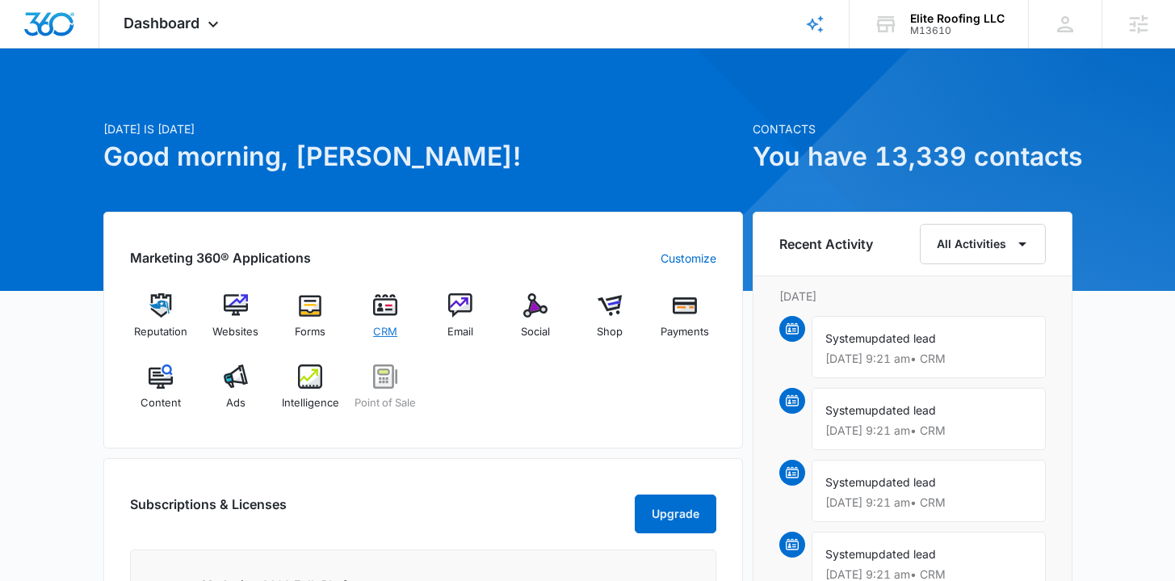
click at [403, 323] on div "CRM" at bounding box center [385, 321] width 62 height 57
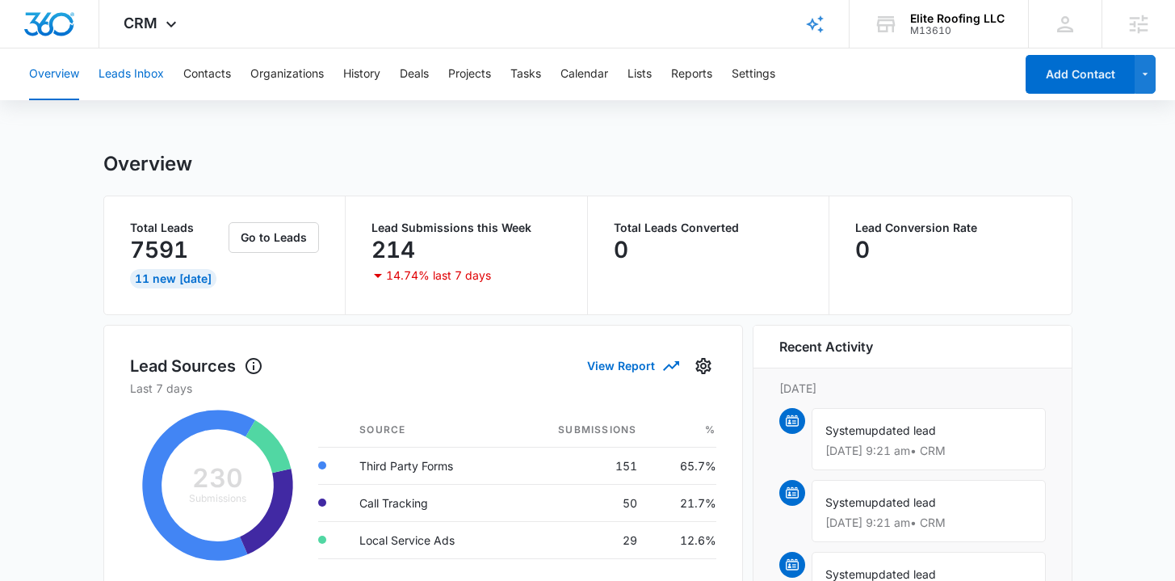
click at [145, 78] on button "Leads Inbox" at bounding box center [131, 74] width 65 height 52
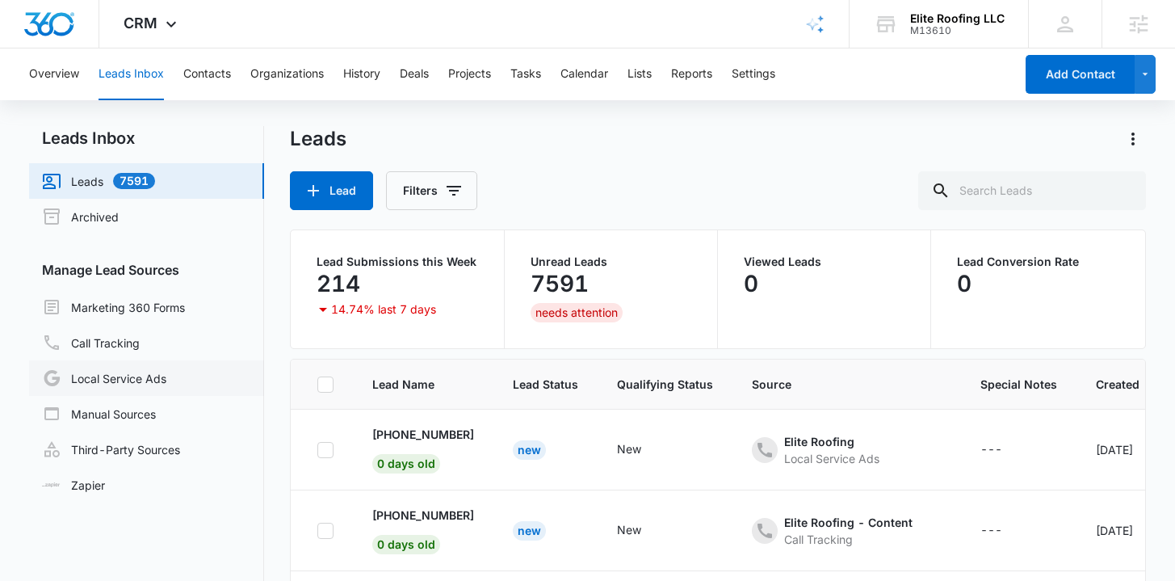
click at [149, 375] on link "Local Service Ads" at bounding box center [104, 377] width 124 height 19
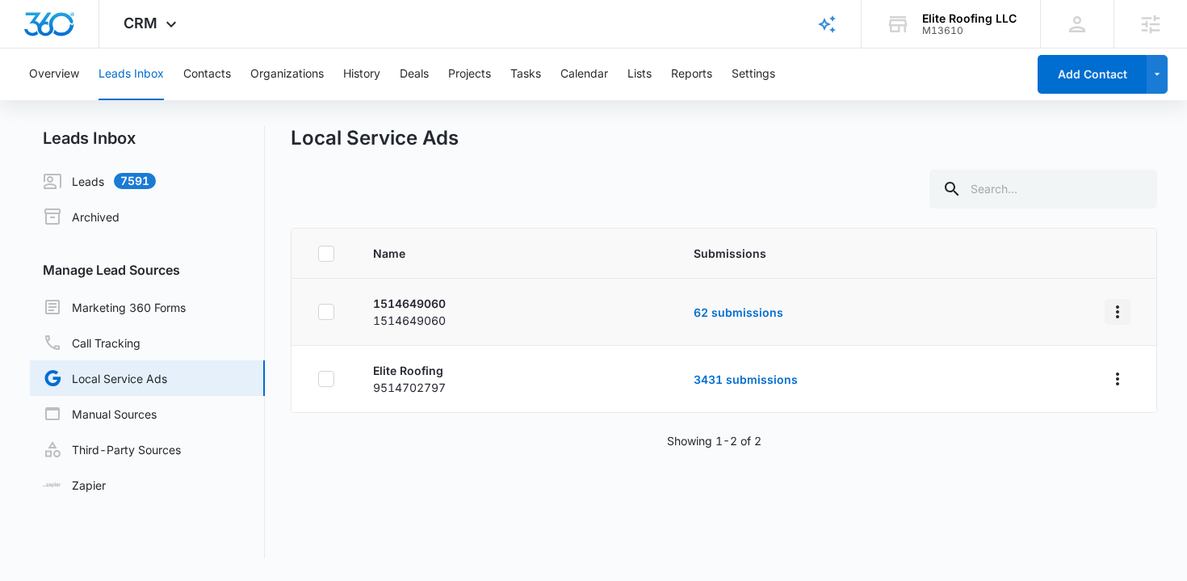
click at [1108, 302] on icon "Overflow Menu" at bounding box center [1117, 311] width 19 height 19
click at [1040, 380] on div "Submission Rules" at bounding box center [1033, 380] width 91 height 11
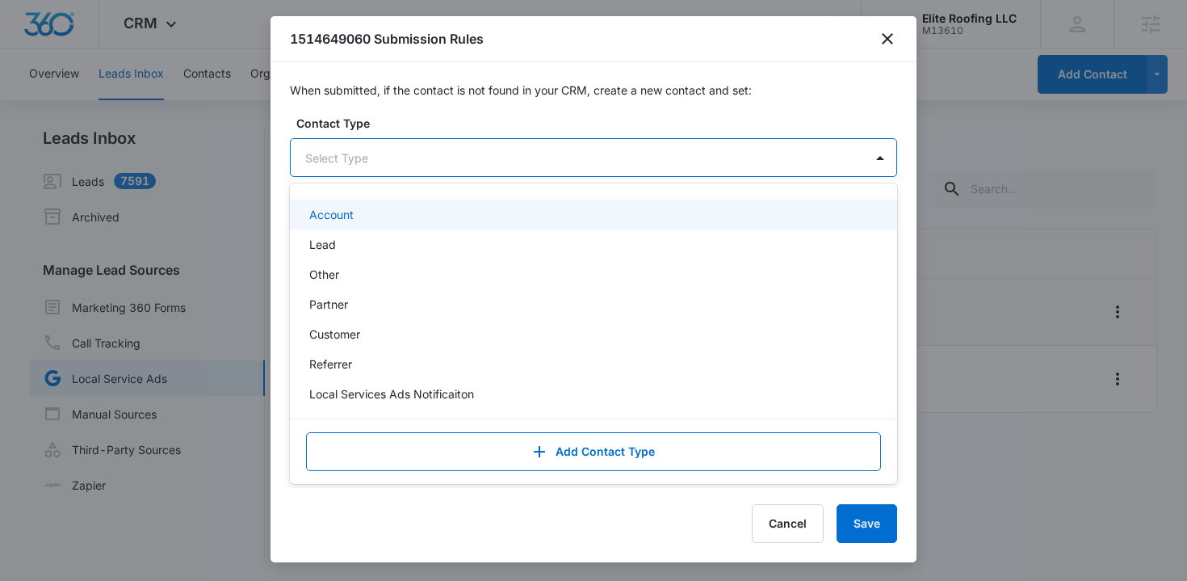
click at [417, 163] on div at bounding box center [574, 158] width 538 height 20
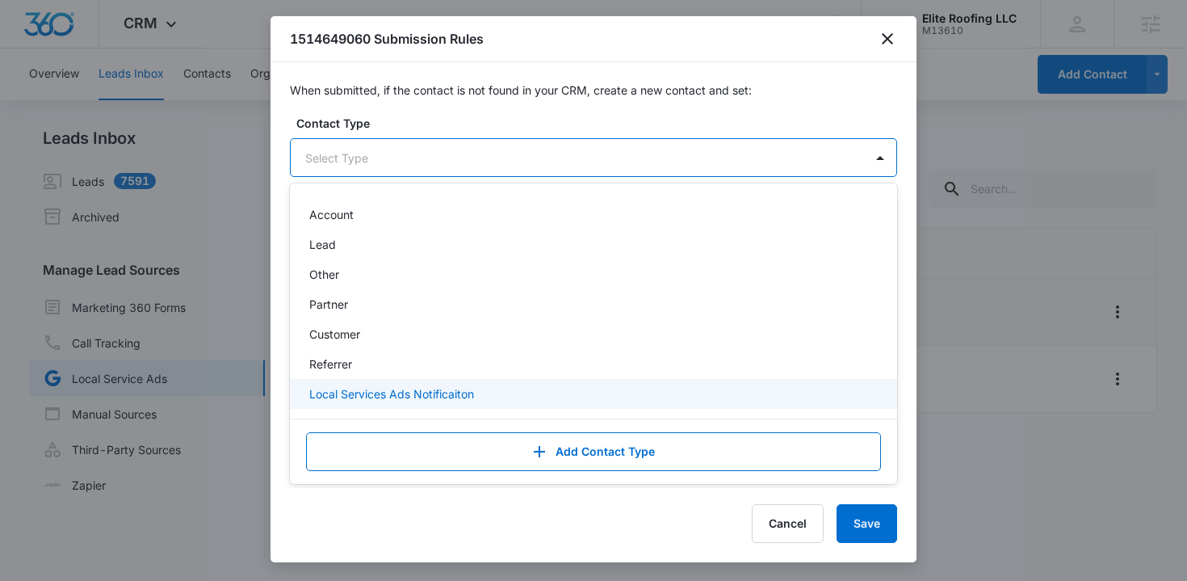
click at [422, 394] on p "Local Services Ads Notificaiton" at bounding box center [391, 393] width 165 height 17
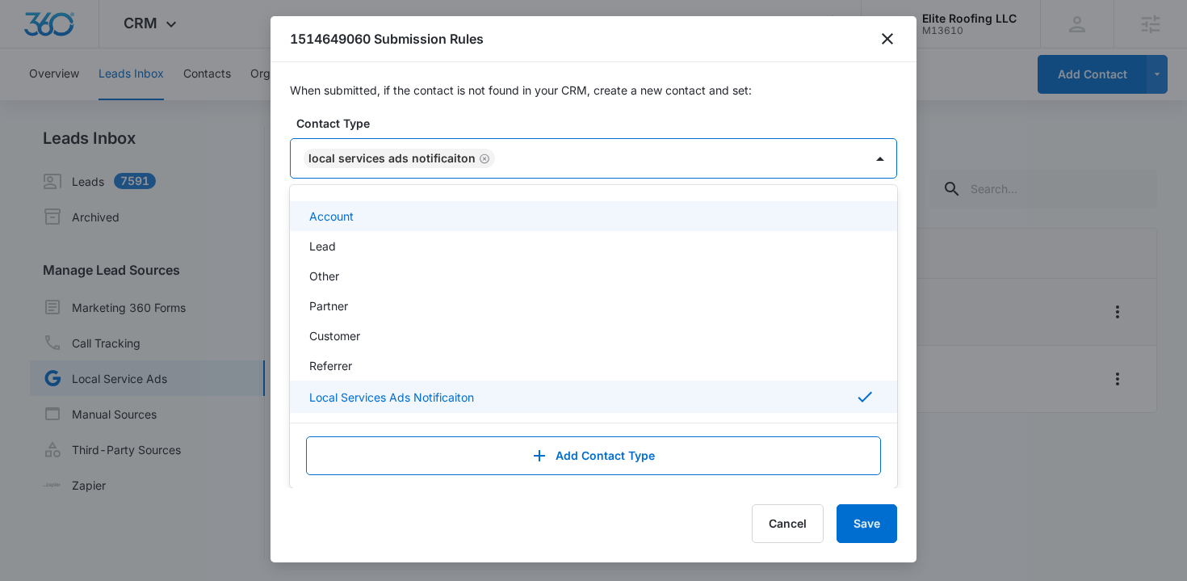
click at [564, 126] on label "Contact Type" at bounding box center [599, 123] width 607 height 17
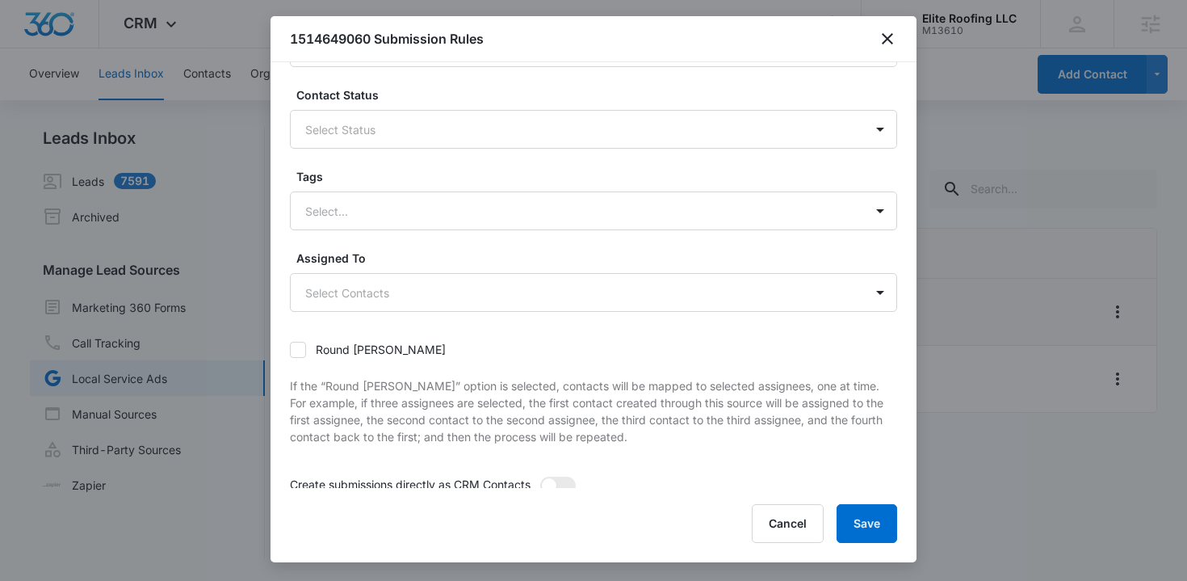
scroll to position [195, 0]
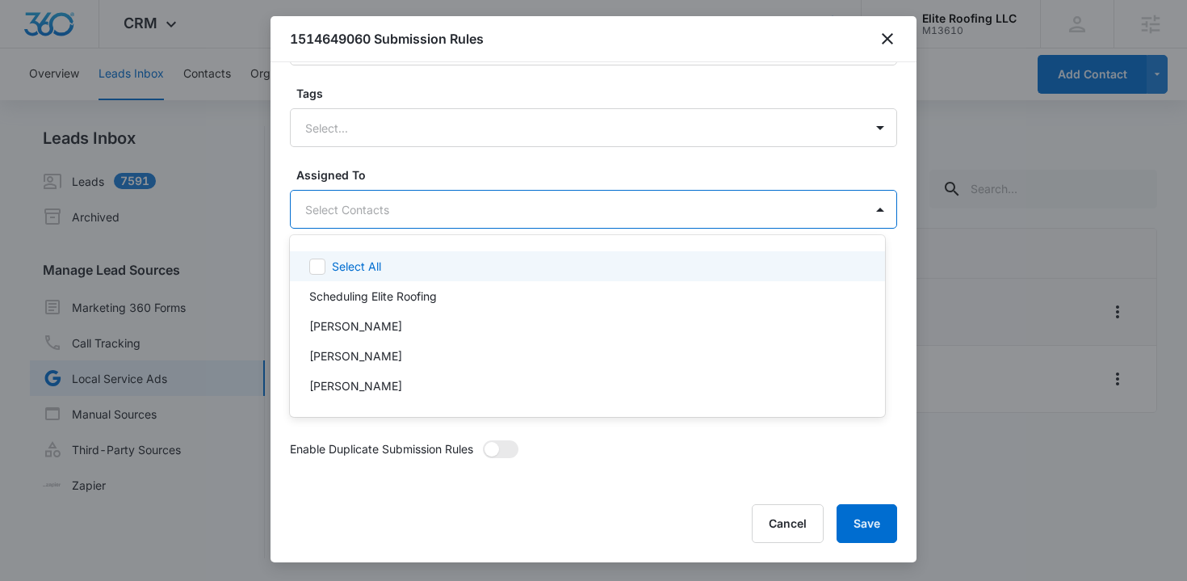
click at [409, 224] on body "CRM Apps Reputation Websites Forms CRM Email Social Shop Payments POS Content A…" at bounding box center [593, 290] width 1187 height 581
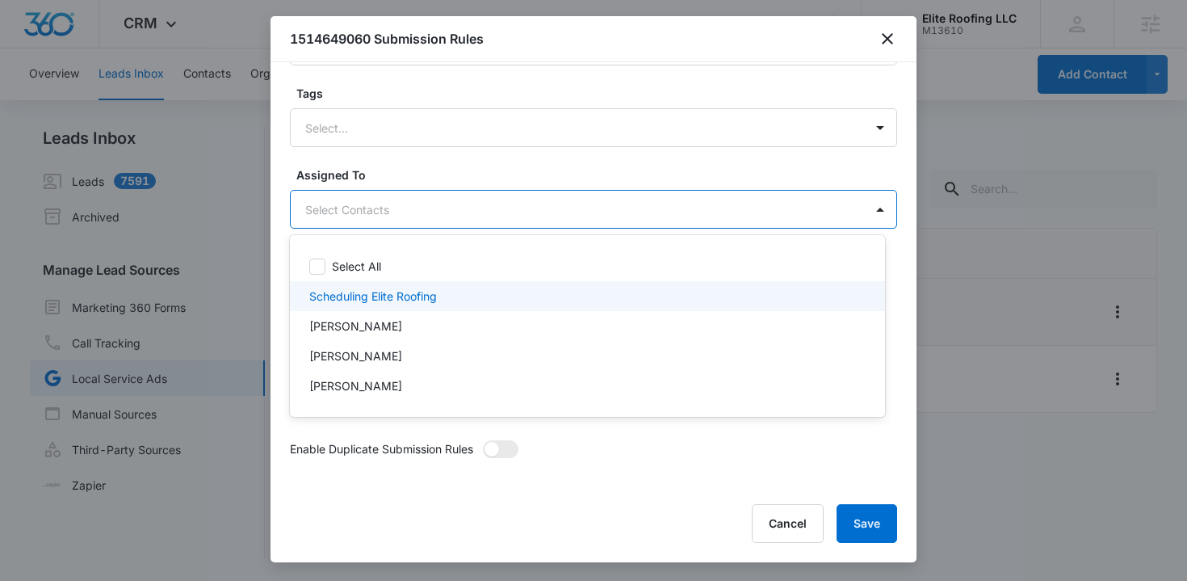
click at [395, 298] on p "Scheduling Elite Roofing" at bounding box center [373, 295] width 128 height 17
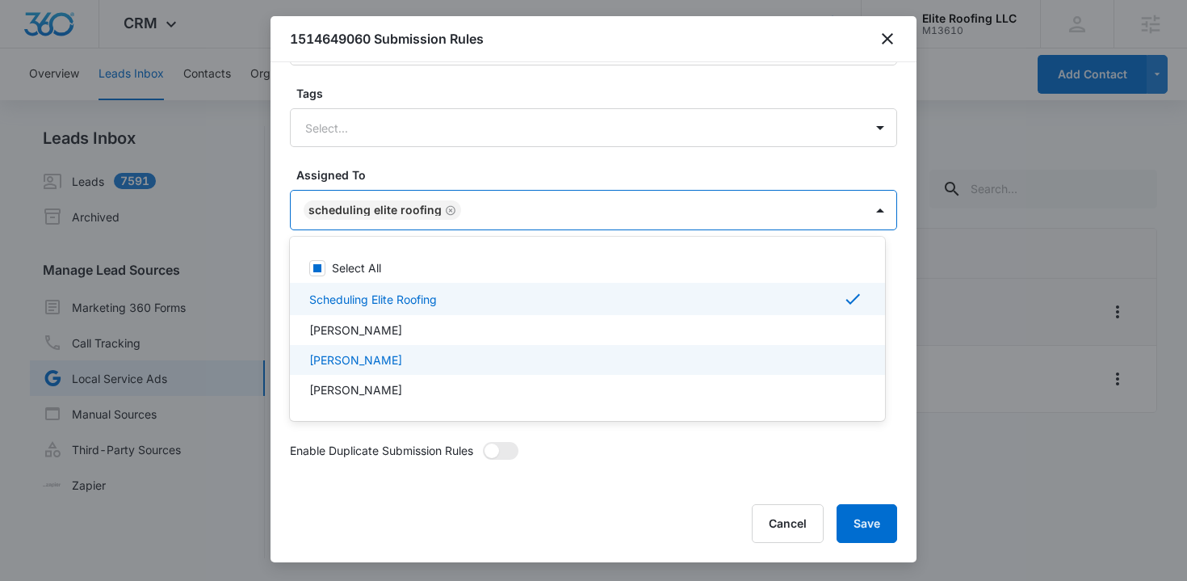
click at [392, 363] on div "James Morris" at bounding box center [585, 359] width 553 height 17
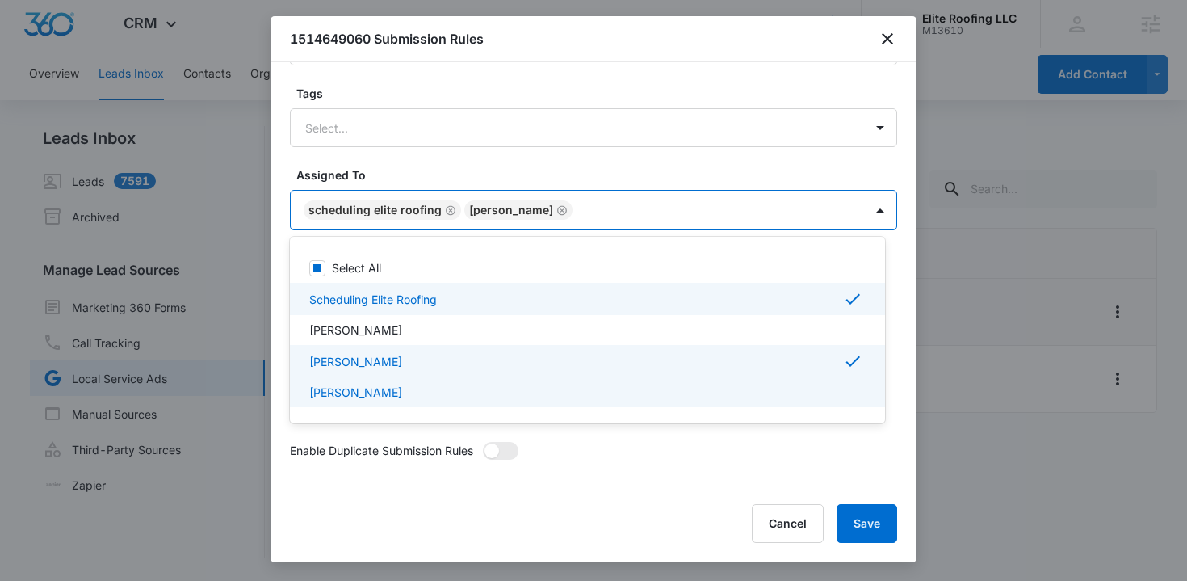
click at [392, 390] on div "James Morris" at bounding box center [585, 392] width 553 height 17
click at [871, 535] on div at bounding box center [593, 290] width 1187 height 581
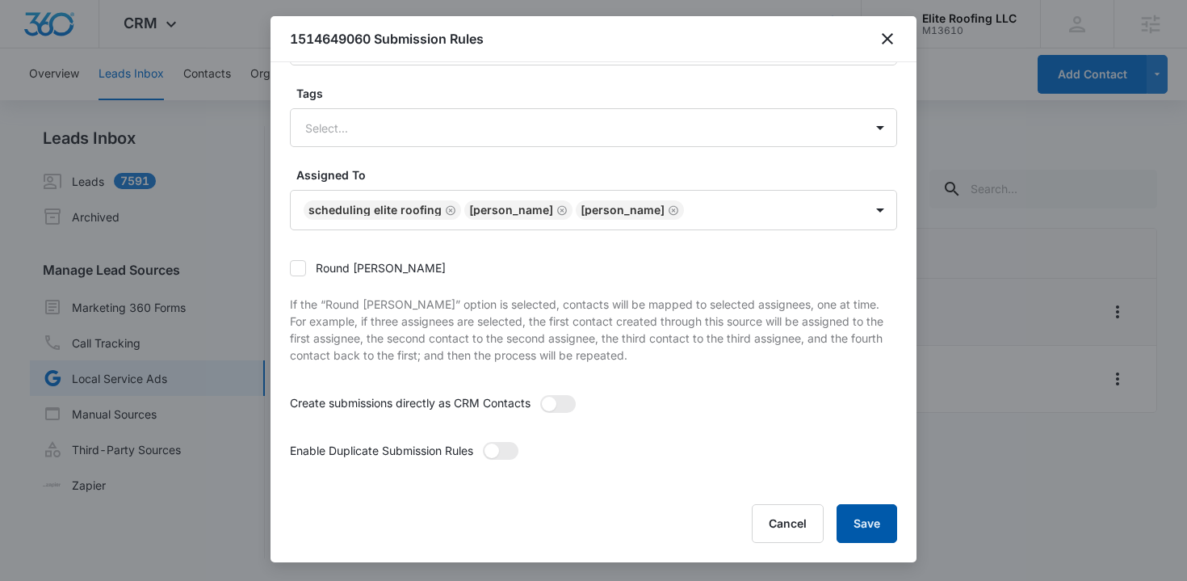
drag, startPoint x: 872, startPoint y: 525, endPoint x: 792, endPoint y: 431, distance: 123.1
click at [792, 431] on div "1514649060 Submission Rules When submitted, if the contact is not found in your…" at bounding box center [594, 289] width 646 height 546
click at [571, 403] on span at bounding box center [558, 404] width 36 height 18
click at [539, 394] on input "checkbox" at bounding box center [539, 394] width 0 height 0
click at [854, 522] on button "Save" at bounding box center [867, 523] width 61 height 39
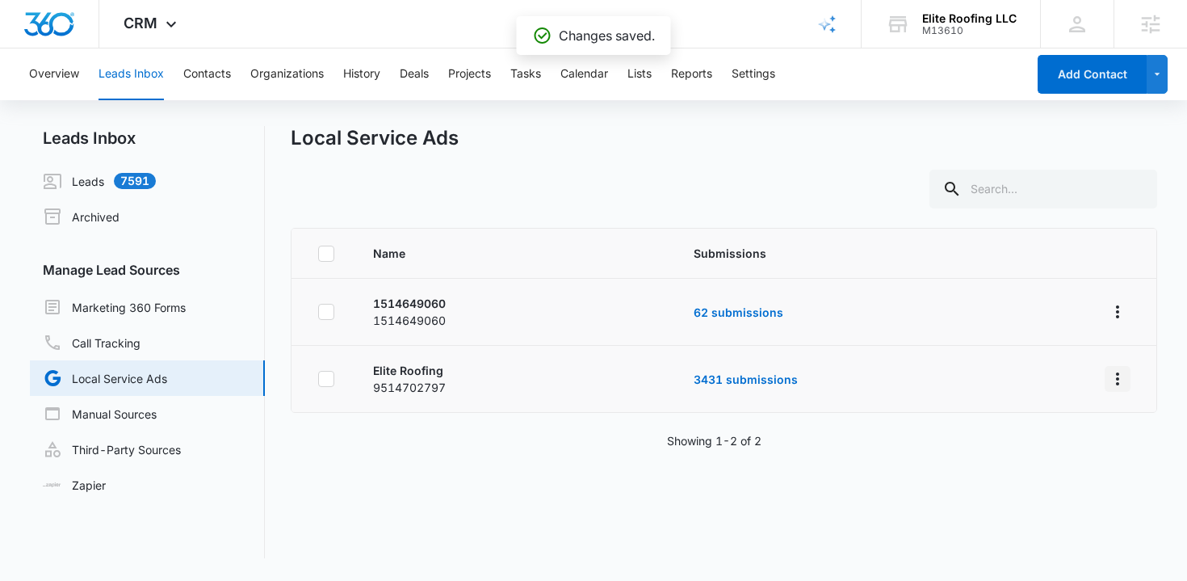
click at [1108, 380] on icon "Overflow Menu" at bounding box center [1117, 378] width 19 height 19
click at [1041, 444] on div "Submission Rules" at bounding box center [1033, 448] width 91 height 11
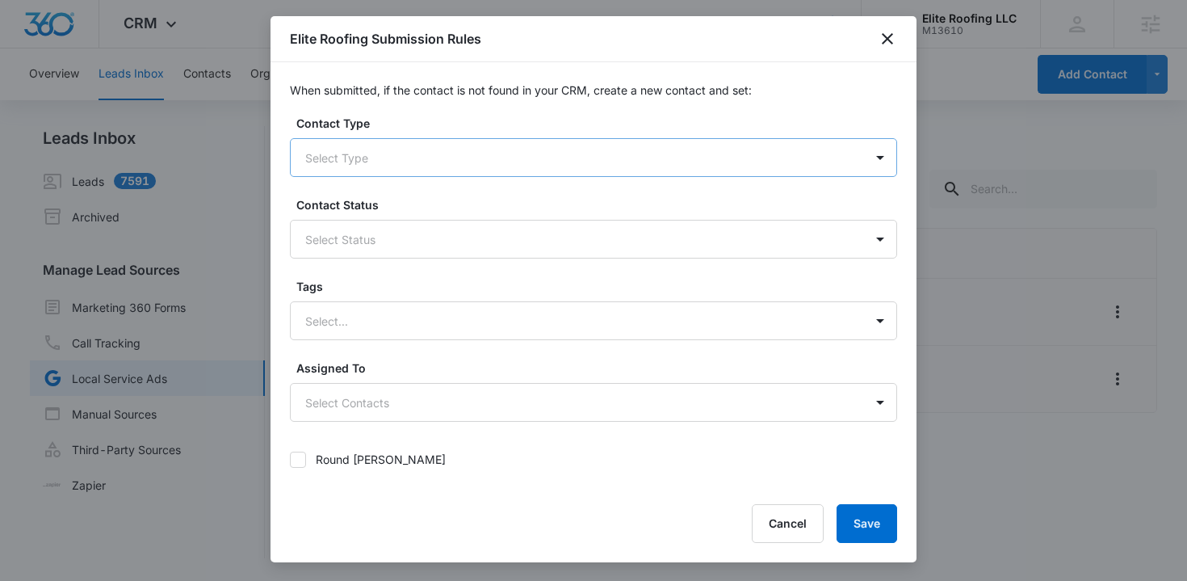
click at [427, 165] on div at bounding box center [574, 158] width 538 height 20
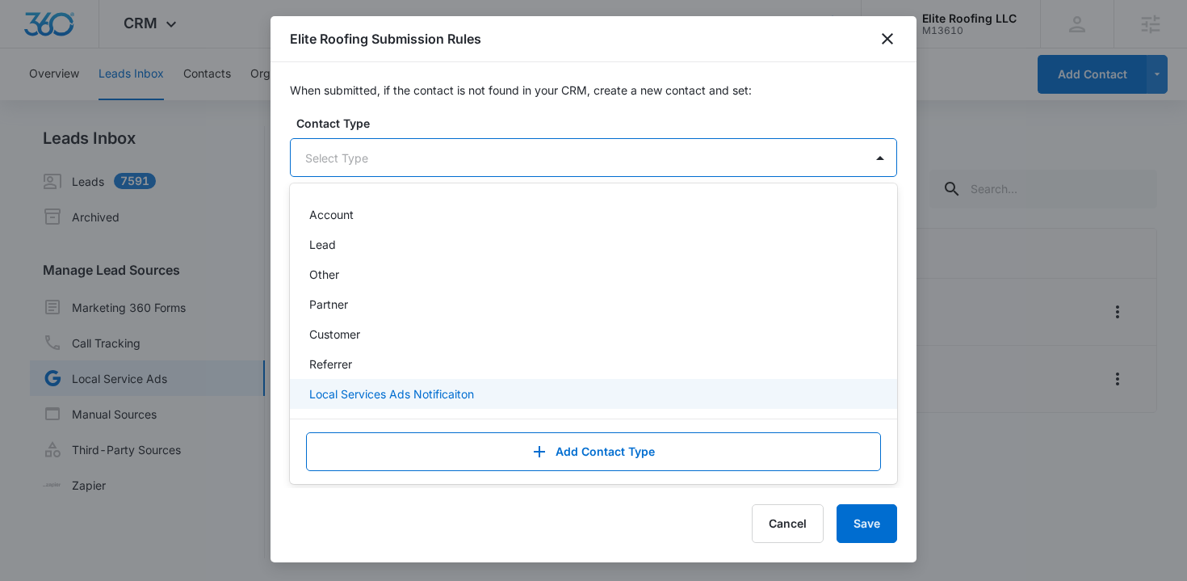
click at [442, 391] on p "Local Services Ads Notificaiton" at bounding box center [391, 393] width 165 height 17
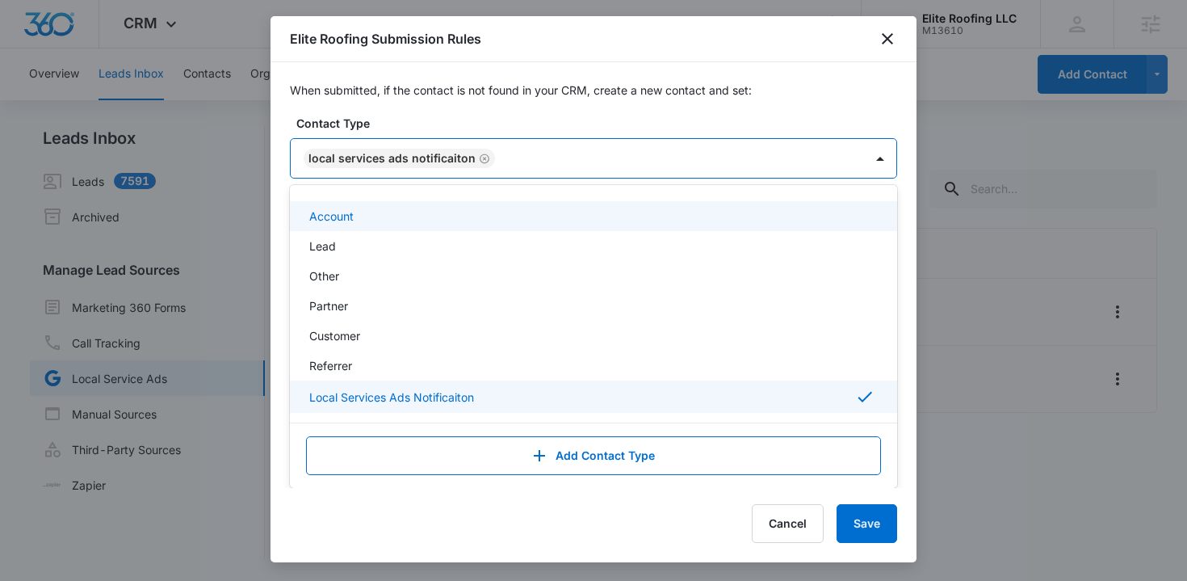
click at [469, 115] on label "Contact Type" at bounding box center [599, 123] width 607 height 17
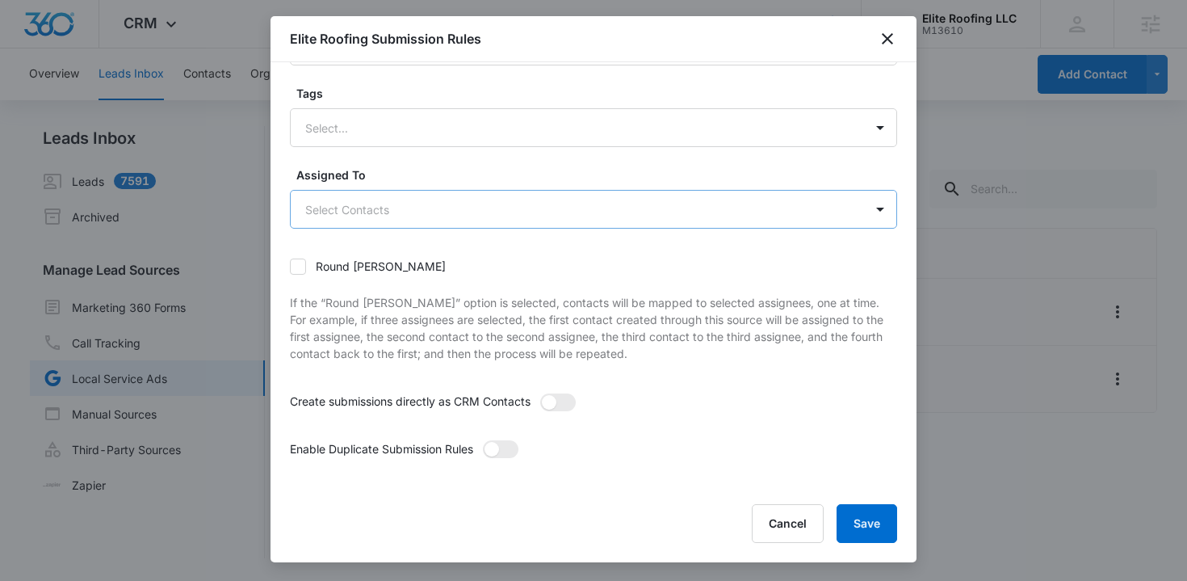
click at [413, 211] on body "CRM Apps Reputation Websites Forms CRM Email Social Shop Payments POS Content A…" at bounding box center [593, 290] width 1187 height 581
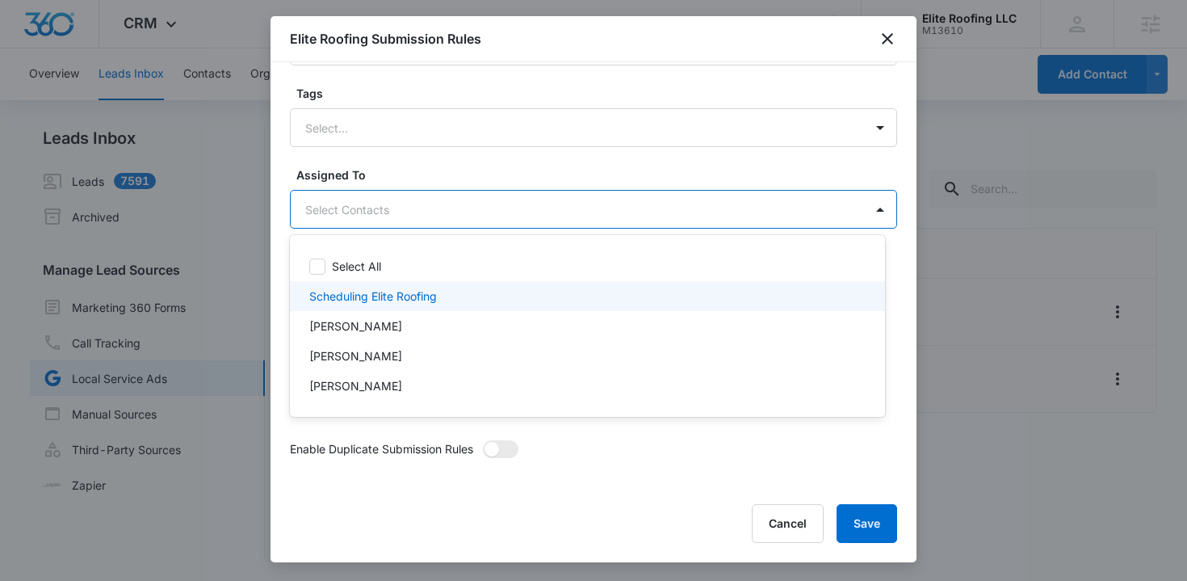
click at [407, 292] on p "Scheduling Elite Roofing" at bounding box center [373, 295] width 128 height 17
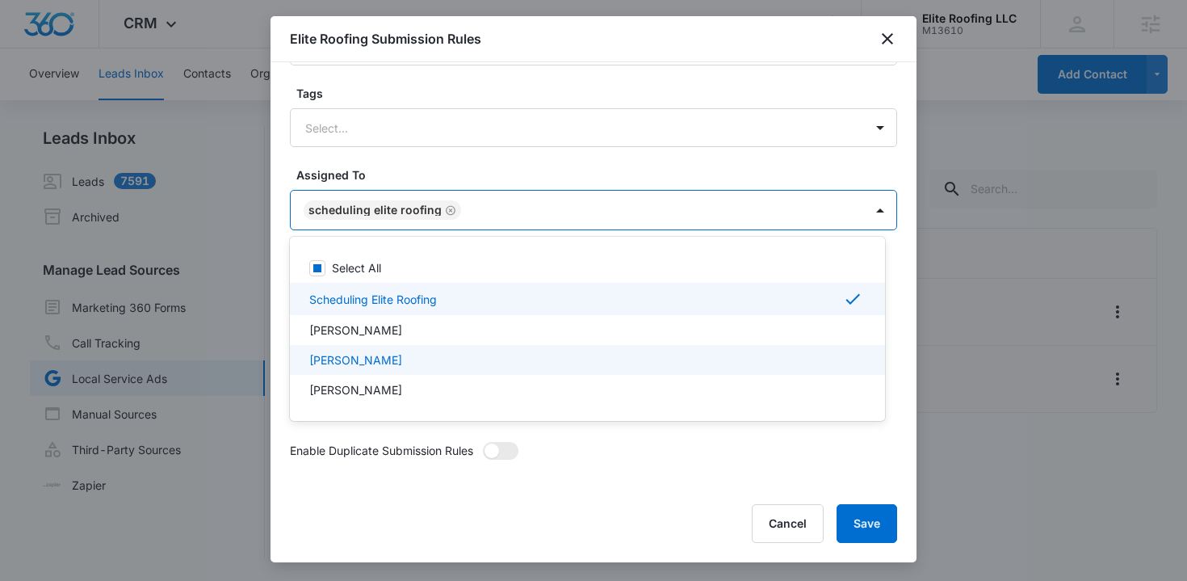
click at [383, 356] on div "James Morris" at bounding box center [585, 359] width 553 height 17
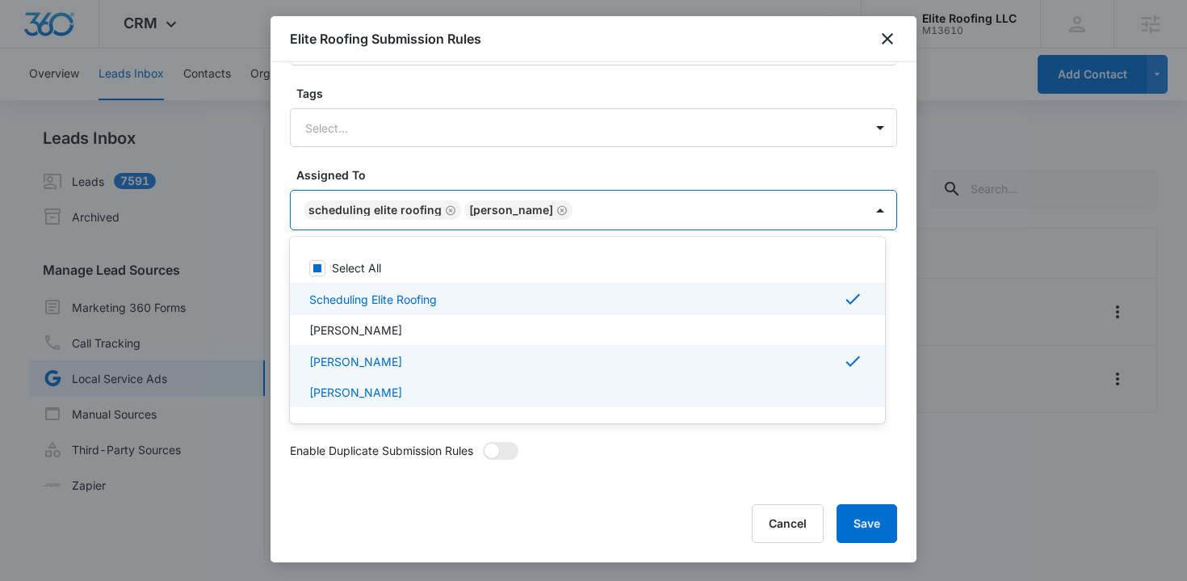
click at [376, 388] on p "James Morris" at bounding box center [355, 392] width 93 height 17
click at [870, 524] on div at bounding box center [593, 290] width 1187 height 581
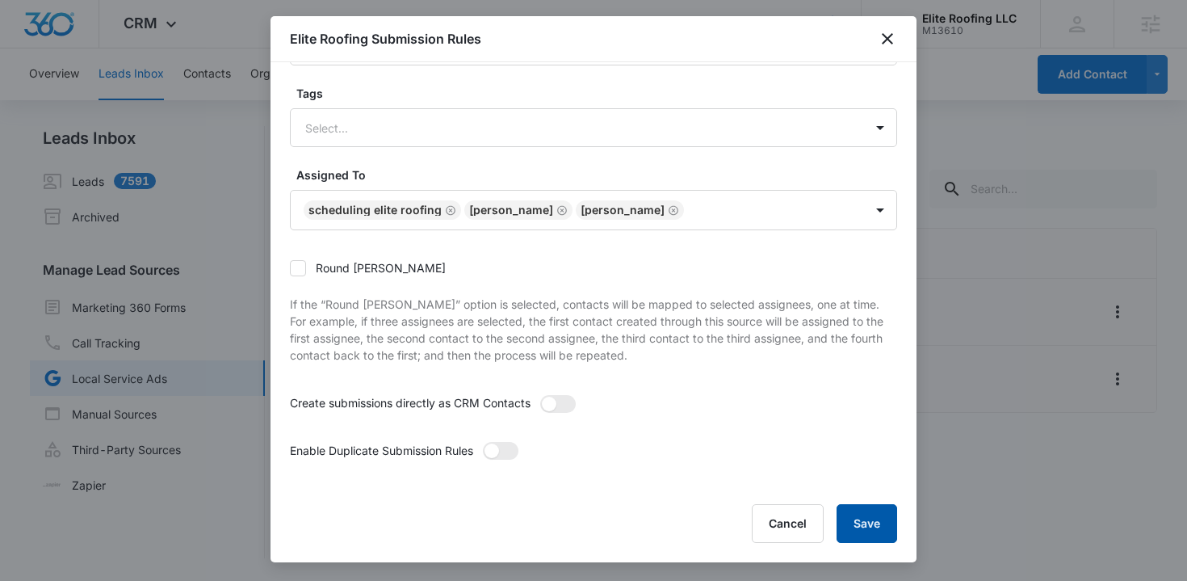
click at [868, 517] on button "Save" at bounding box center [867, 523] width 61 height 39
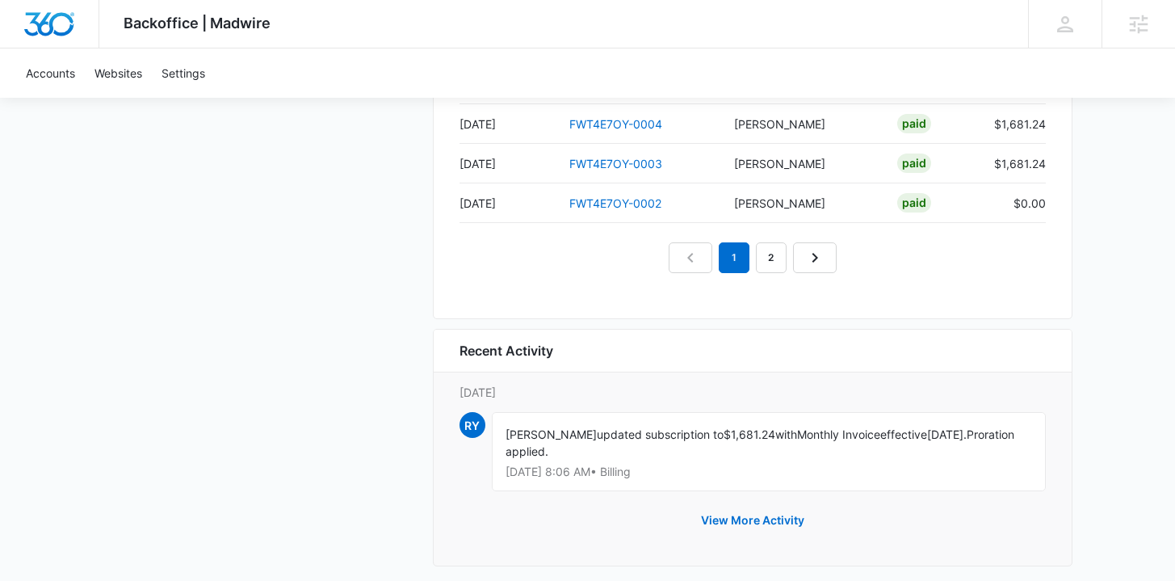
scroll to position [1736, 0]
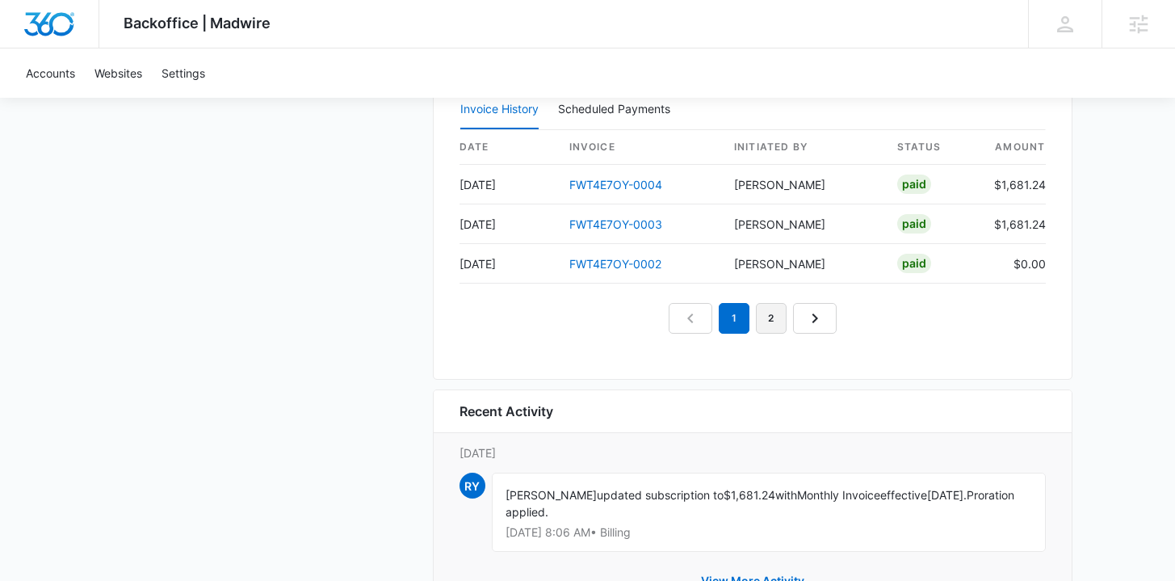
click at [779, 315] on link "2" at bounding box center [771, 318] width 31 height 31
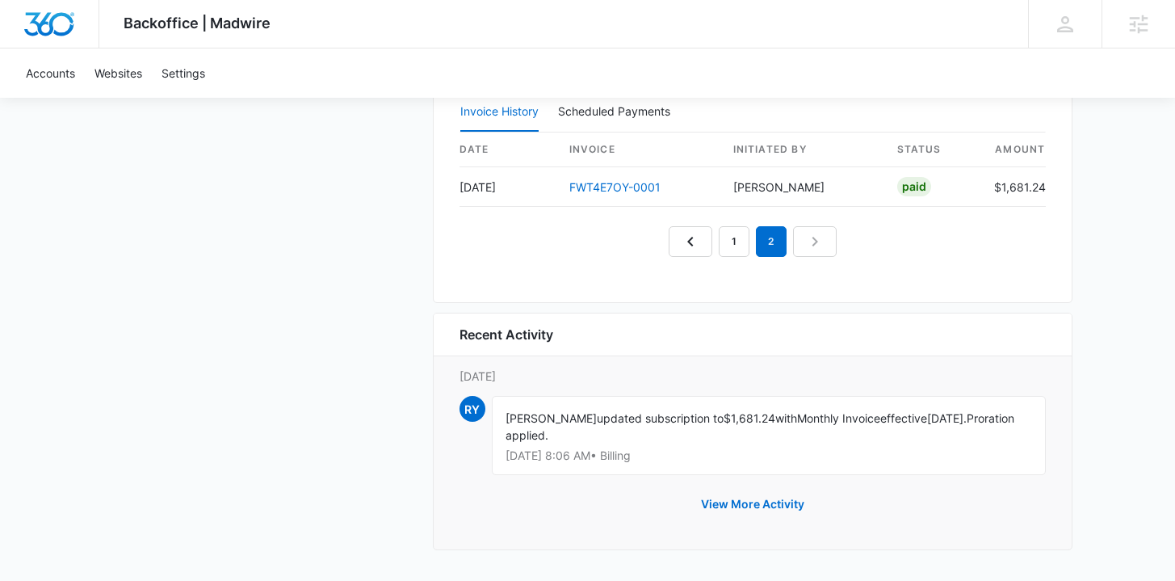
scroll to position [1733, 0]
click at [730, 241] on link "1" at bounding box center [734, 242] width 31 height 31
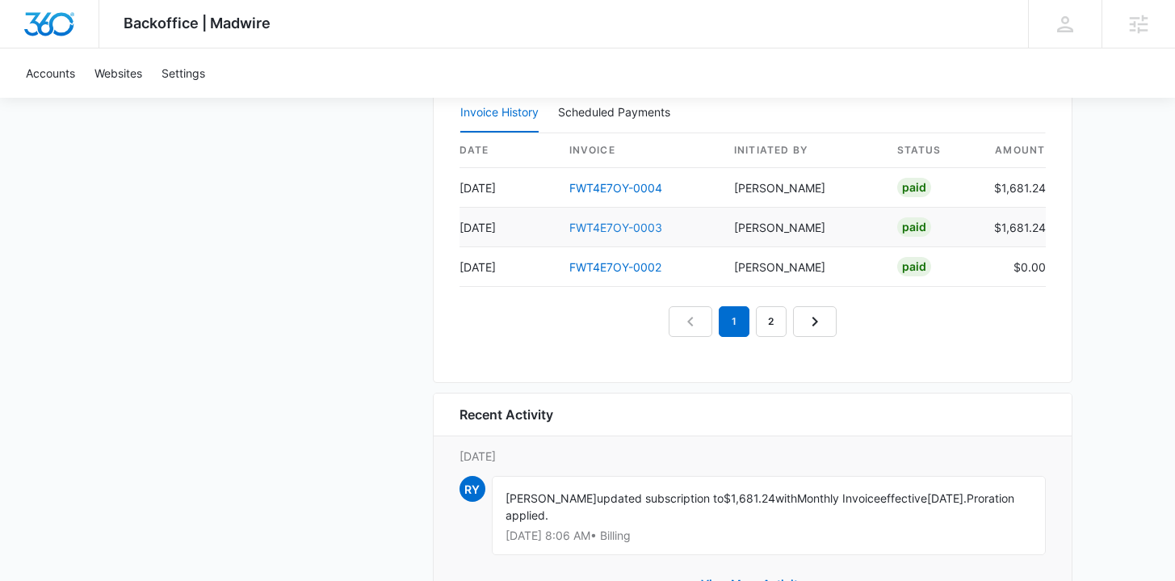
click at [637, 220] on link "FWT4E7OY-0003" at bounding box center [615, 227] width 93 height 14
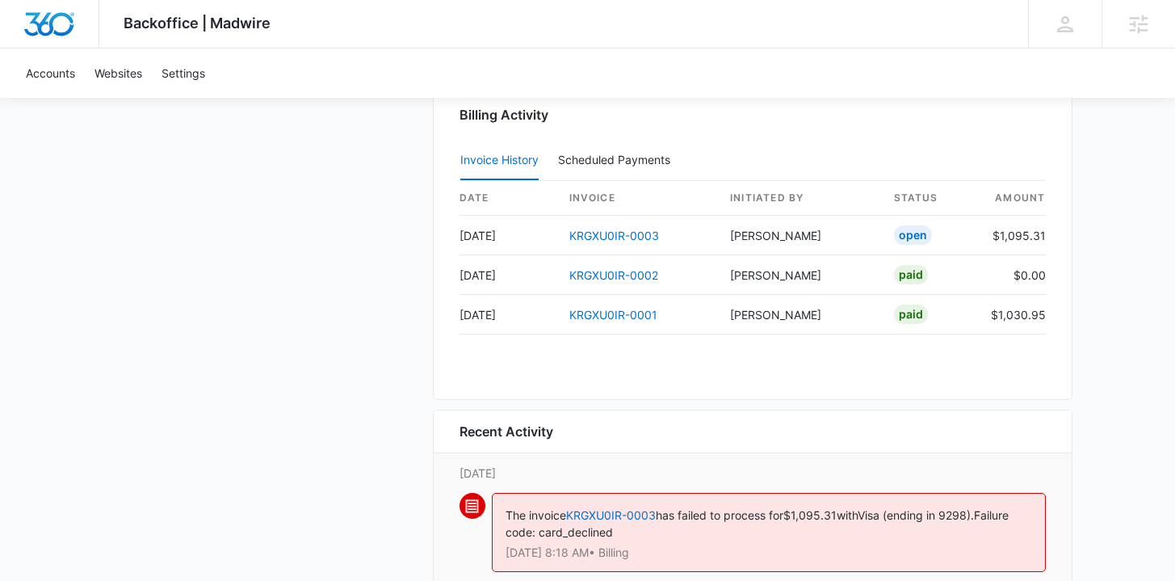
scroll to position [1626, 0]
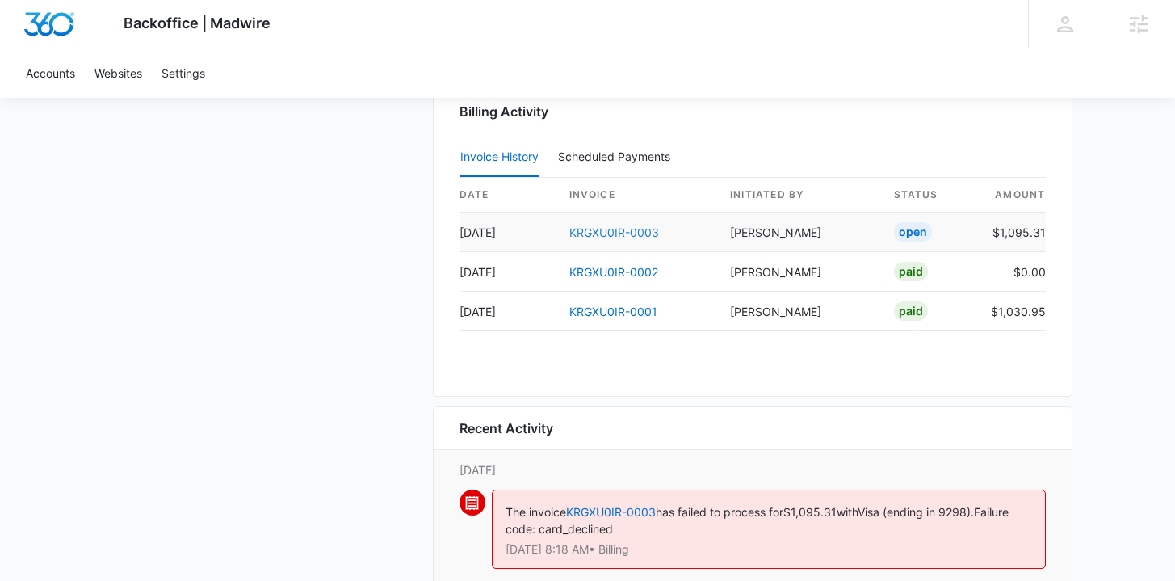
click at [592, 229] on link "KRGXU0IR-0003" at bounding box center [614, 232] width 90 height 14
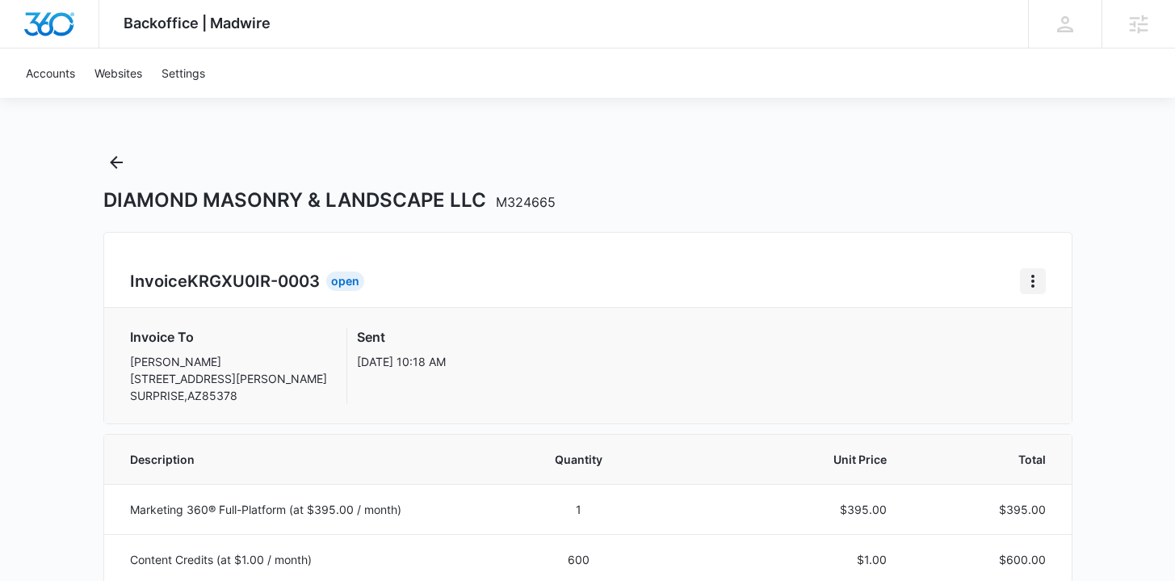
click at [1038, 279] on icon "Home" at bounding box center [1032, 280] width 19 height 19
click at [1045, 346] on div "Retry Payment" at bounding box center [1087, 350] width 94 height 11
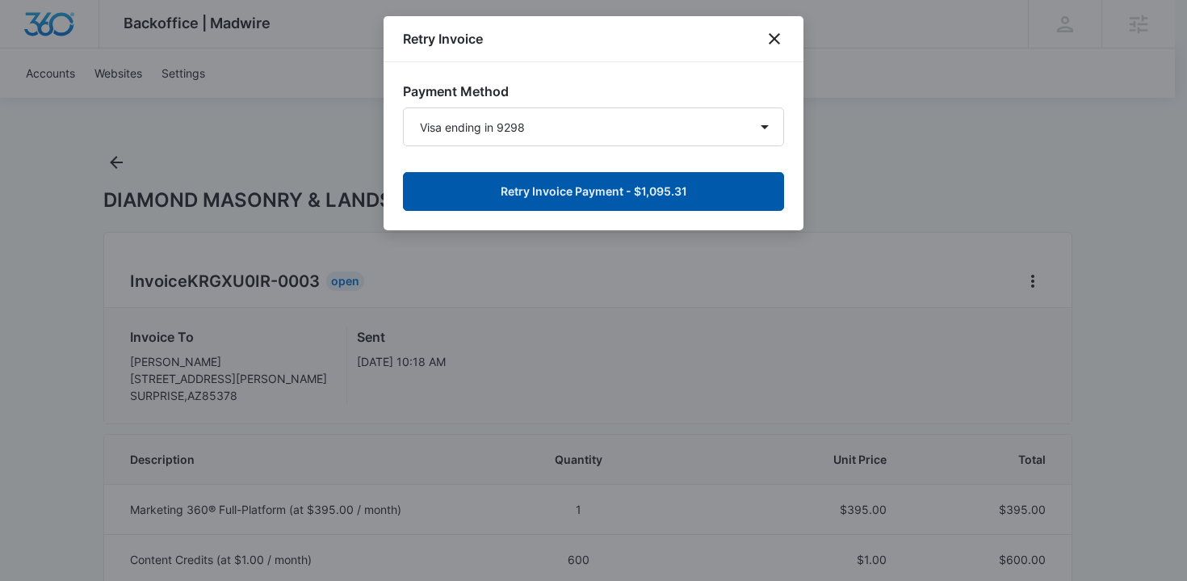
click at [694, 187] on button "Retry Invoice Payment - $1,095.31" at bounding box center [593, 191] width 381 height 39
